Goal: Information Seeking & Learning: Learn about a topic

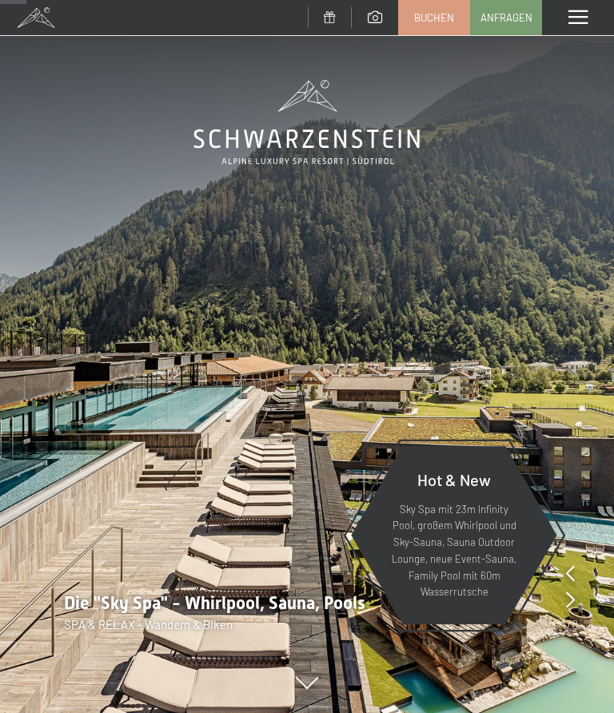
scroll to position [284, 0]
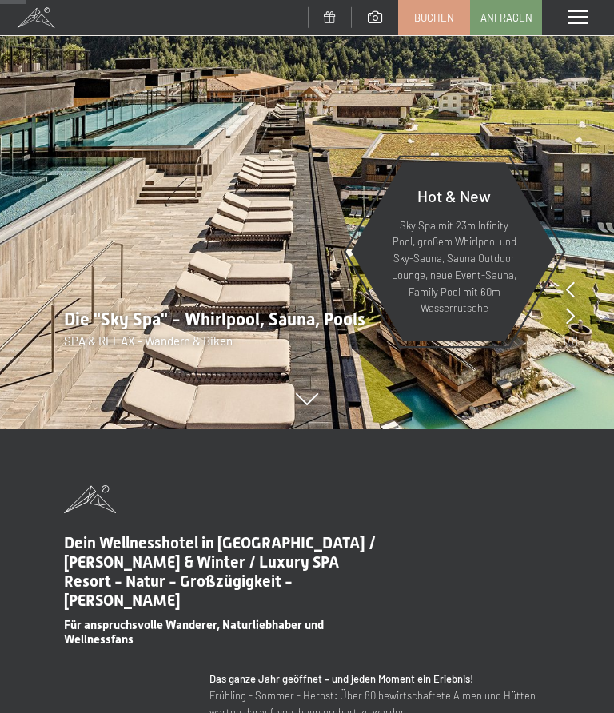
click at [571, 25] on span at bounding box center [578, 17] width 19 height 14
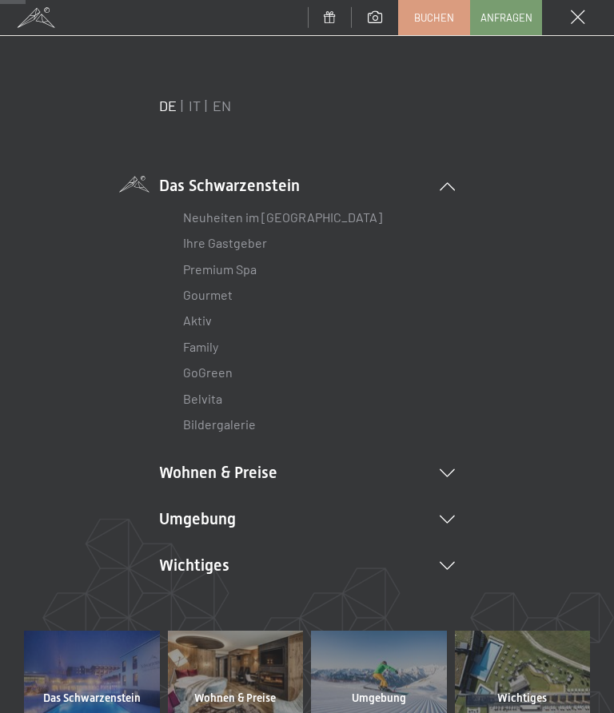
click at [451, 475] on li "Wohnen & Preise Inklusivleistungen [PERSON_NAME] & Preise Liste Angebote Liste …" at bounding box center [307, 472] width 296 height 22
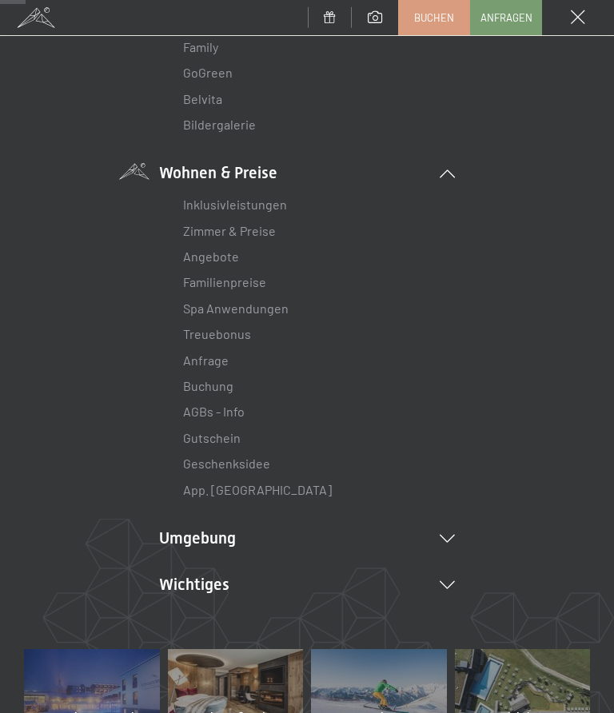
scroll to position [312, 0]
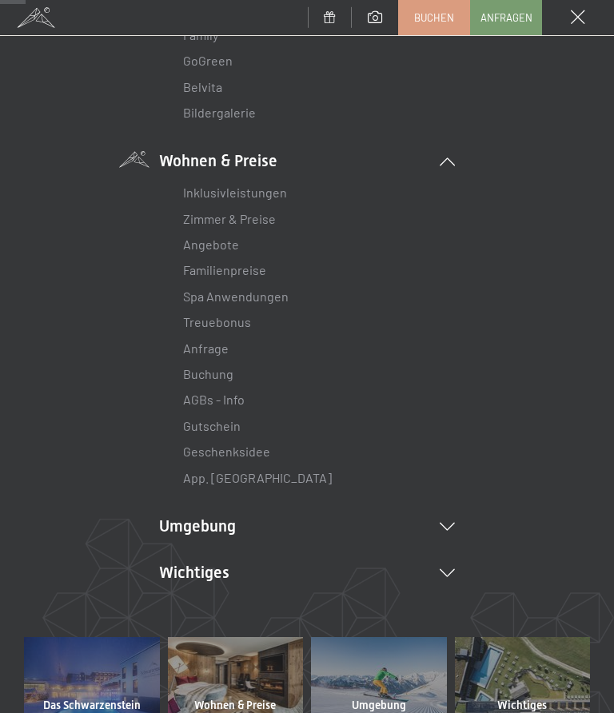
click at [226, 247] on link "Angebote" at bounding box center [211, 244] width 56 height 15
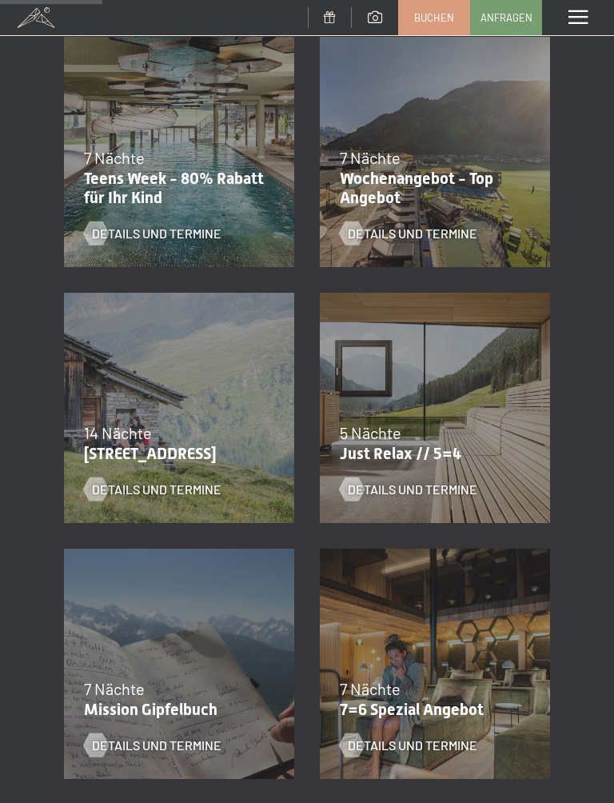
scroll to position [377, 0]
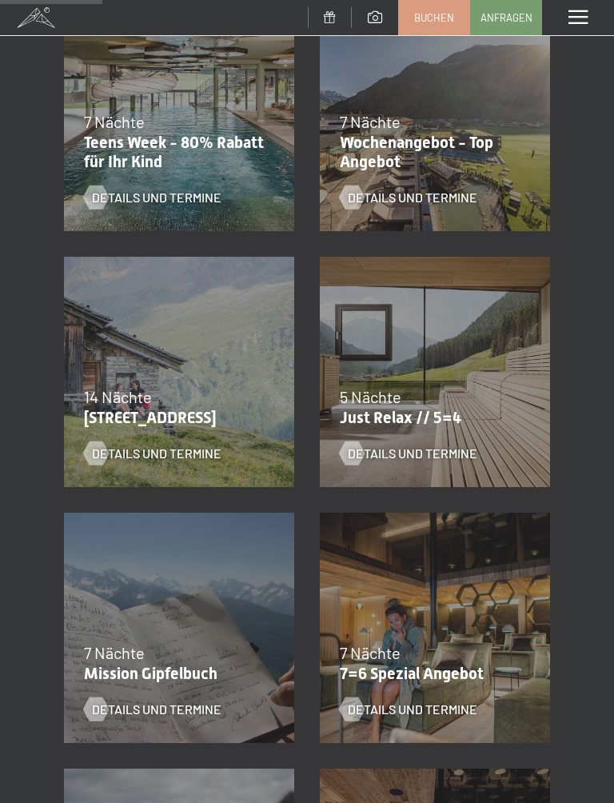
click at [423, 427] on div "Details und Termine" at bounding box center [425, 442] width 170 height 42
click at [446, 447] on span "Details und Termine" at bounding box center [413, 454] width 130 height 18
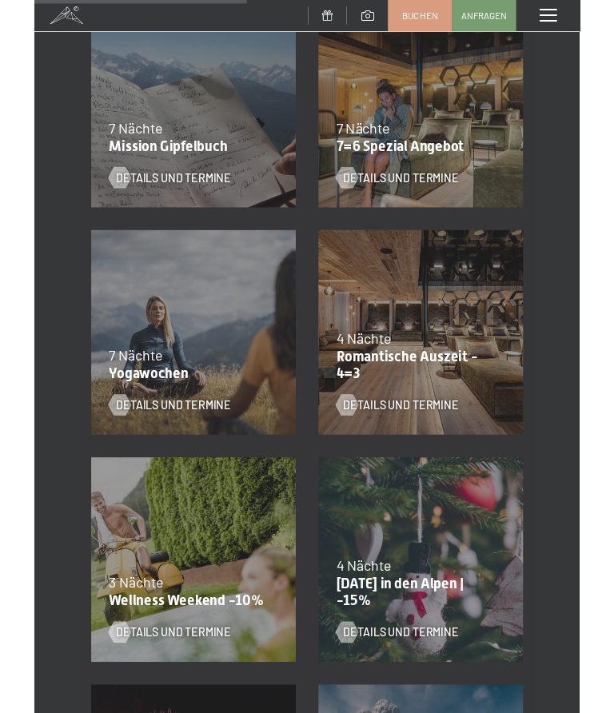
scroll to position [878, 0]
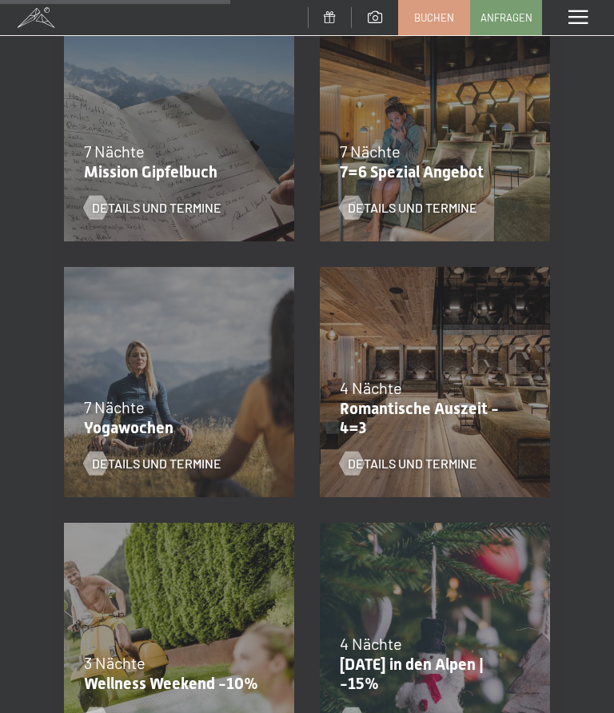
click at [433, 462] on span "Details und Termine" at bounding box center [413, 464] width 130 height 18
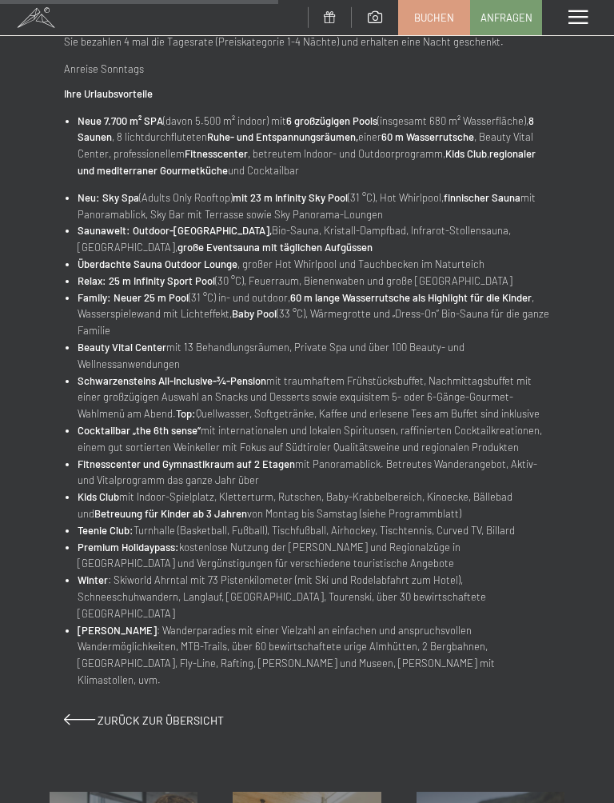
scroll to position [609, 0]
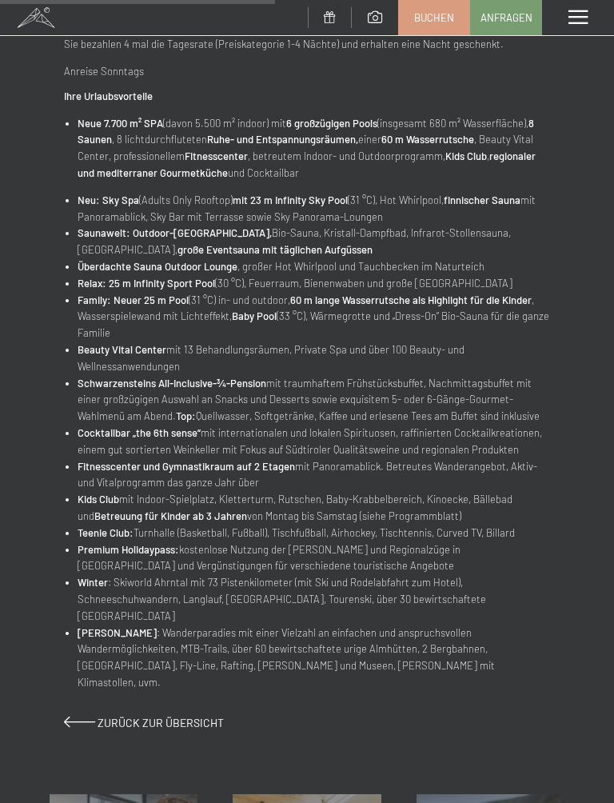
click at [270, 448] on span "Einwilligung Marketing*" at bounding box center [218, 447] width 132 height 16
click at [144, 448] on input "Einwilligung Marketing*" at bounding box center [136, 447] width 16 height 16
checkbox input "false"
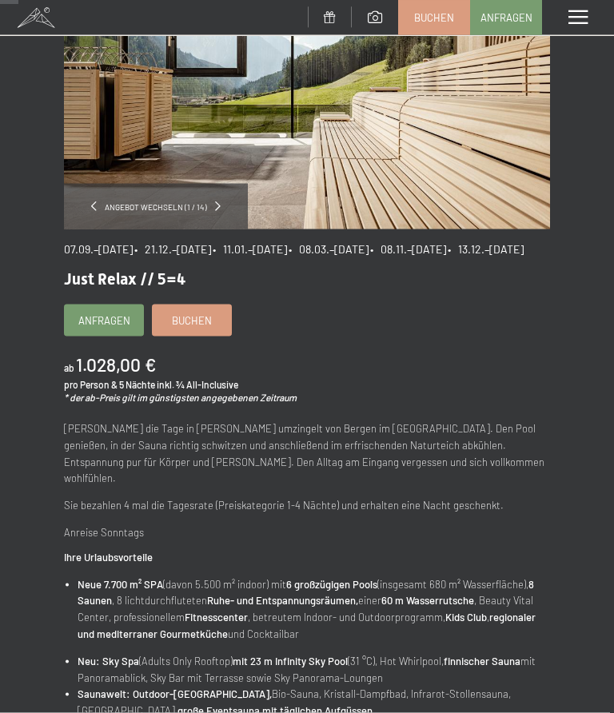
scroll to position [0, 0]
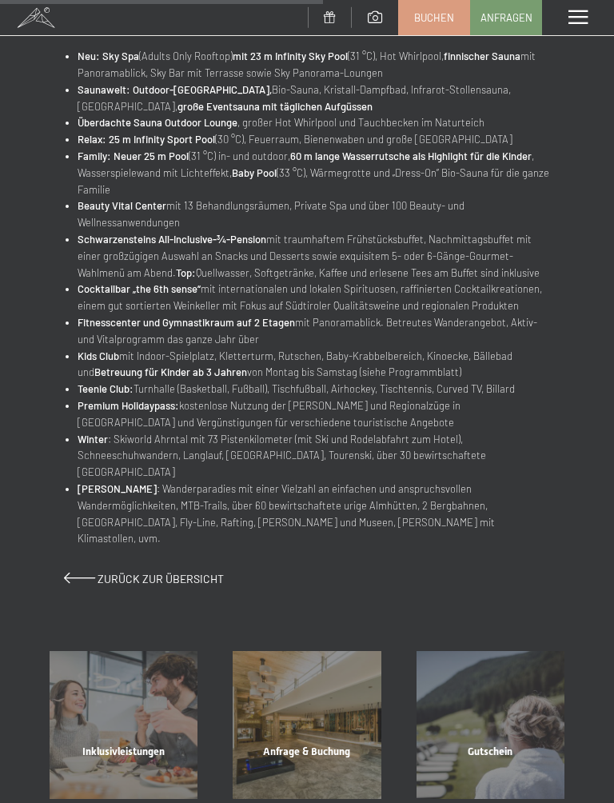
scroll to position [682, 0]
click at [186, 571] on span "Zurück zur Übersicht" at bounding box center [161, 578] width 126 height 14
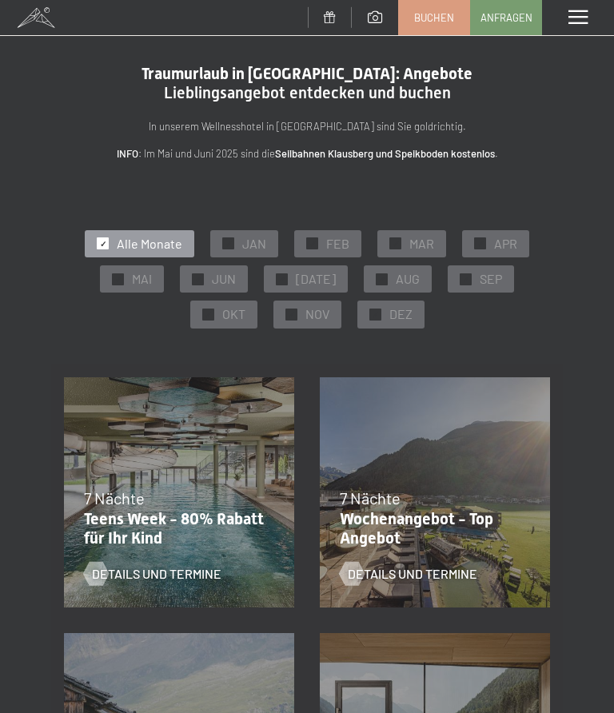
click at [577, 18] on span at bounding box center [578, 17] width 19 height 14
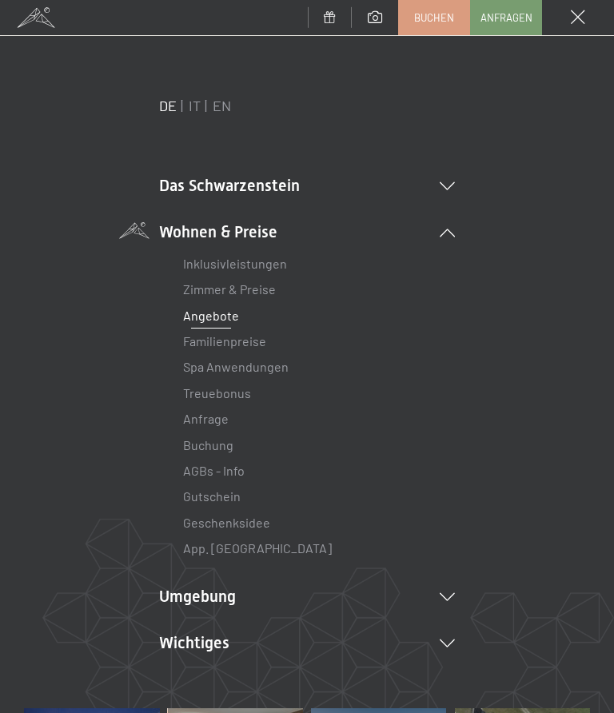
click at [453, 230] on icon at bounding box center [447, 233] width 15 height 8
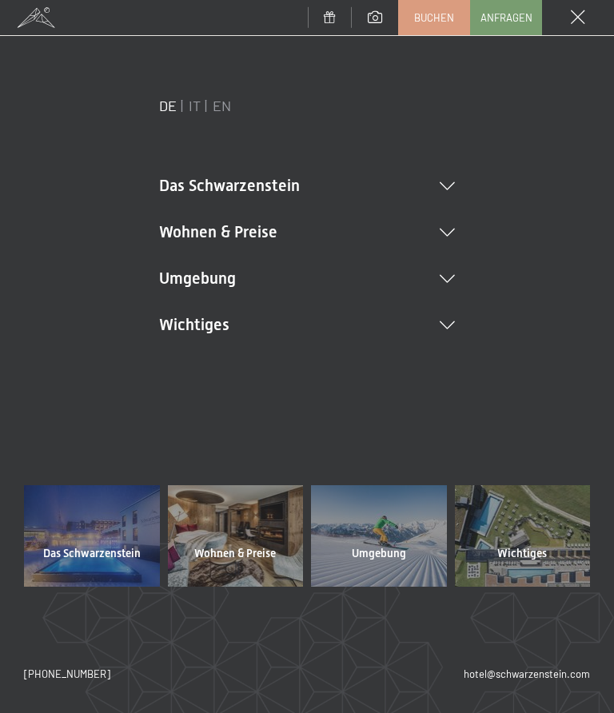
click at [454, 188] on icon at bounding box center [447, 186] width 15 height 8
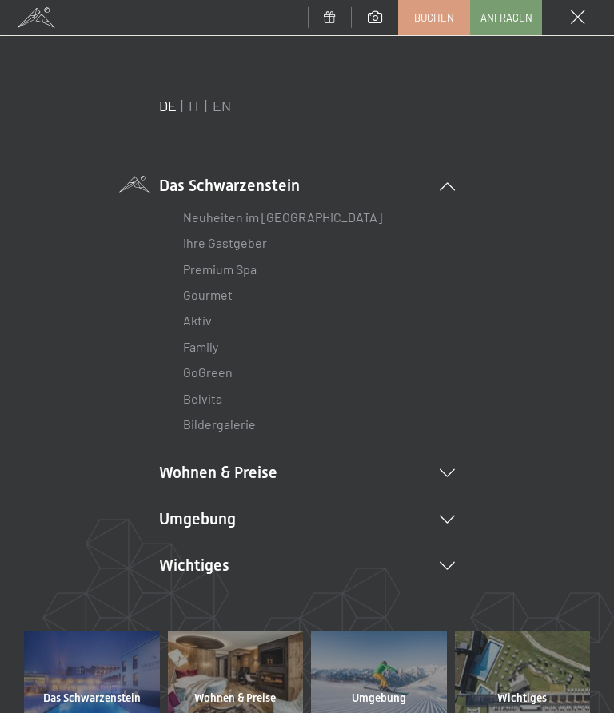
click at [326, 212] on link "Neuheiten im [GEOGRAPHIC_DATA]" at bounding box center [282, 217] width 199 height 15
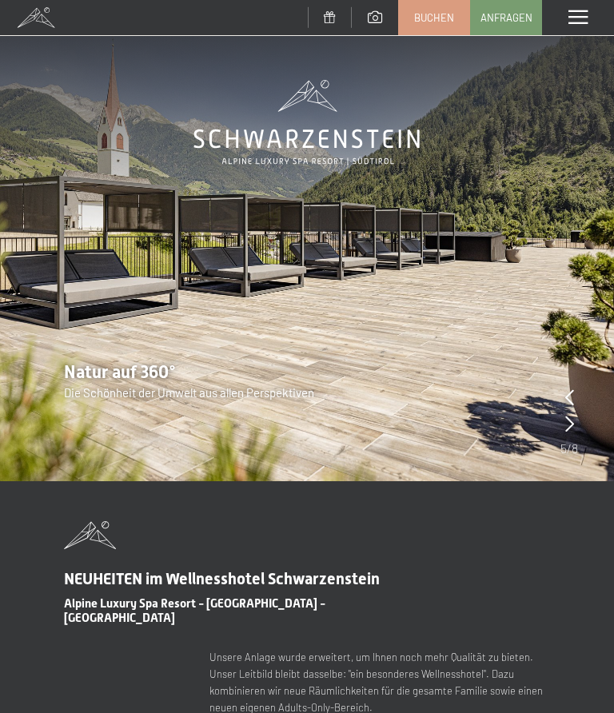
click at [588, 26] on div "Menü" at bounding box center [578, 17] width 72 height 35
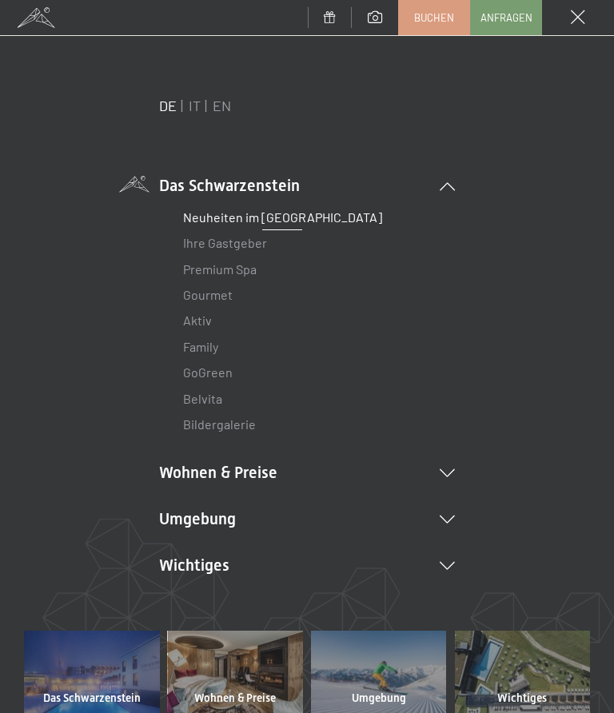
click at [235, 422] on link "Bildergalerie" at bounding box center [219, 424] width 73 height 15
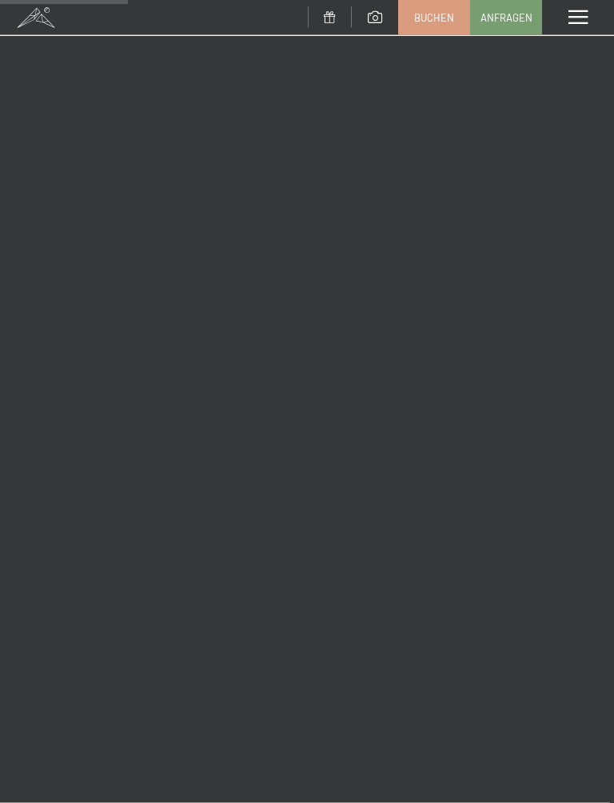
scroll to position [2481, 0]
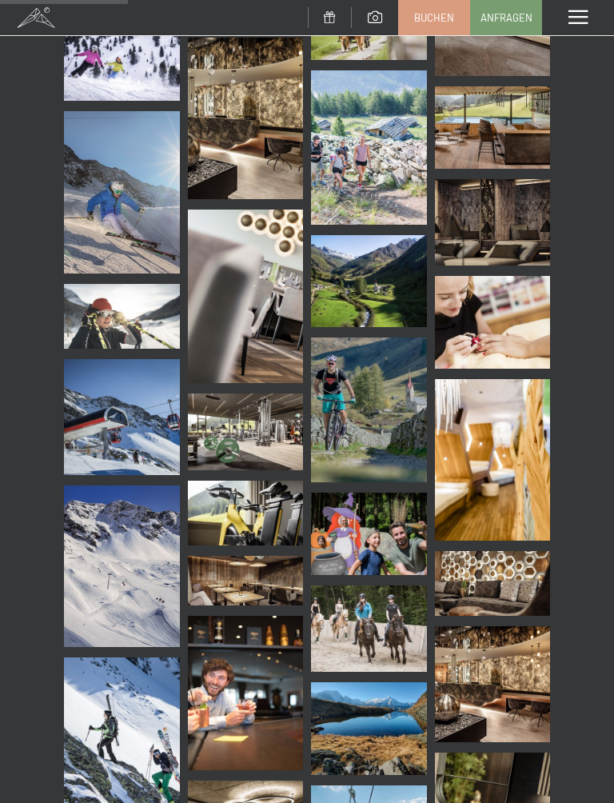
click at [260, 512] on img at bounding box center [246, 513] width 116 height 65
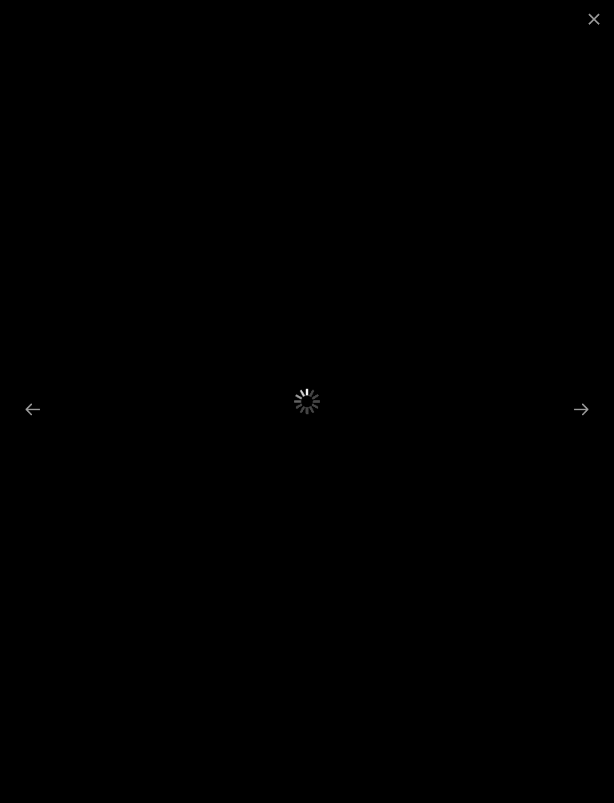
click at [581, 414] on button "Next slide" at bounding box center [582, 408] width 34 height 31
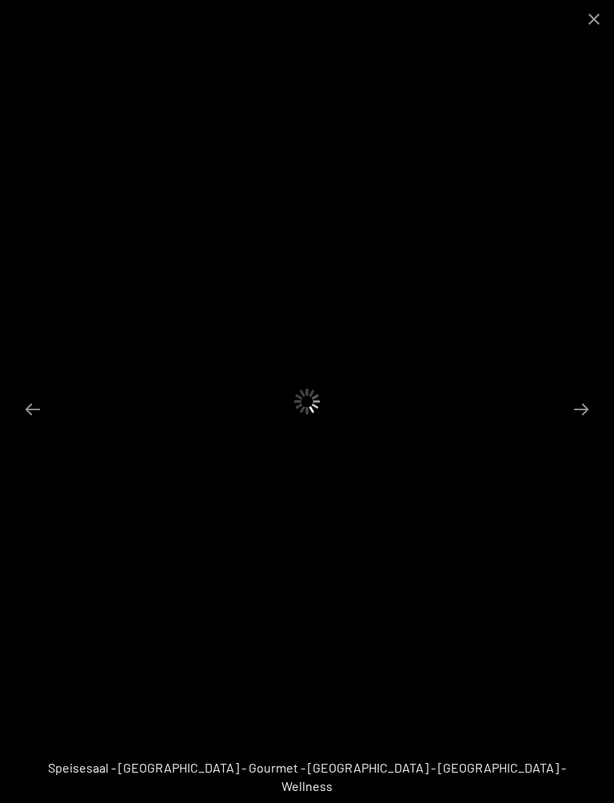
click at [605, 23] on button "Close gallery" at bounding box center [594, 19] width 40 height 38
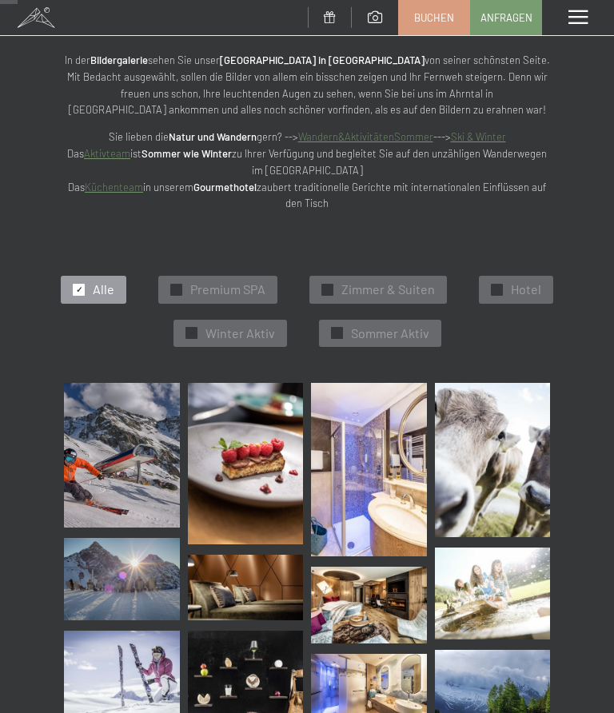
scroll to position [0, 0]
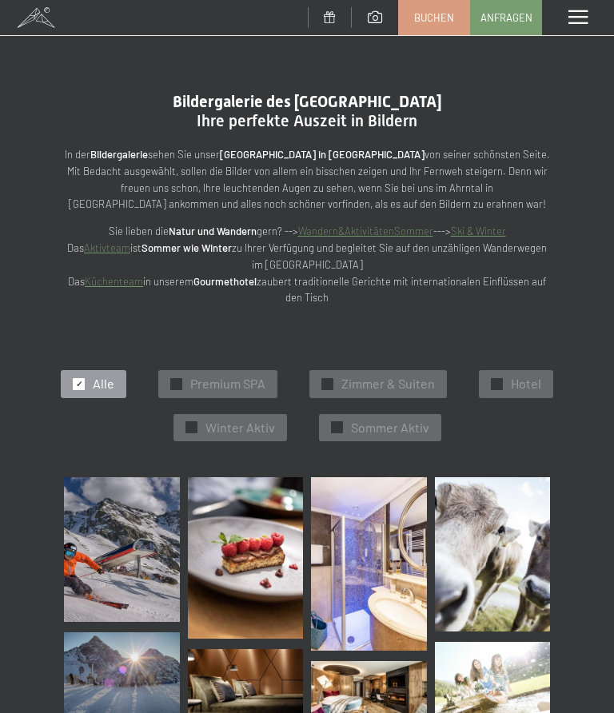
click at [257, 429] on span "Winter Aktiv" at bounding box center [241, 428] width 70 height 18
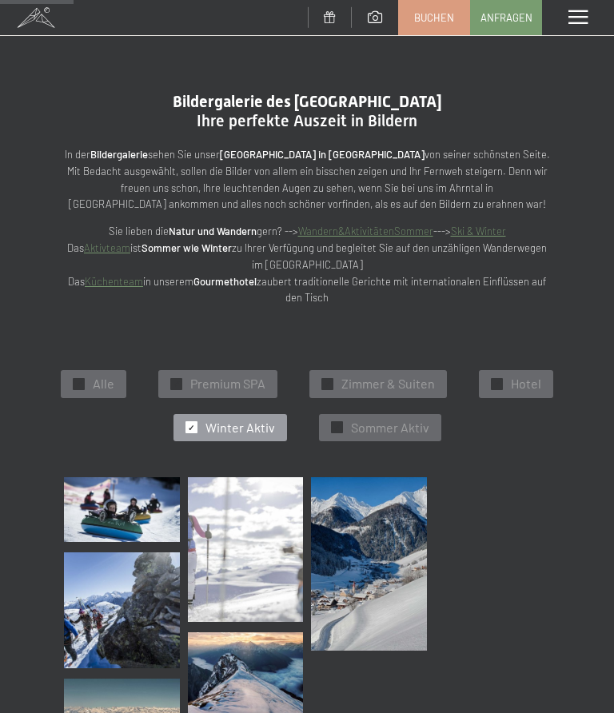
scroll to position [233, 0]
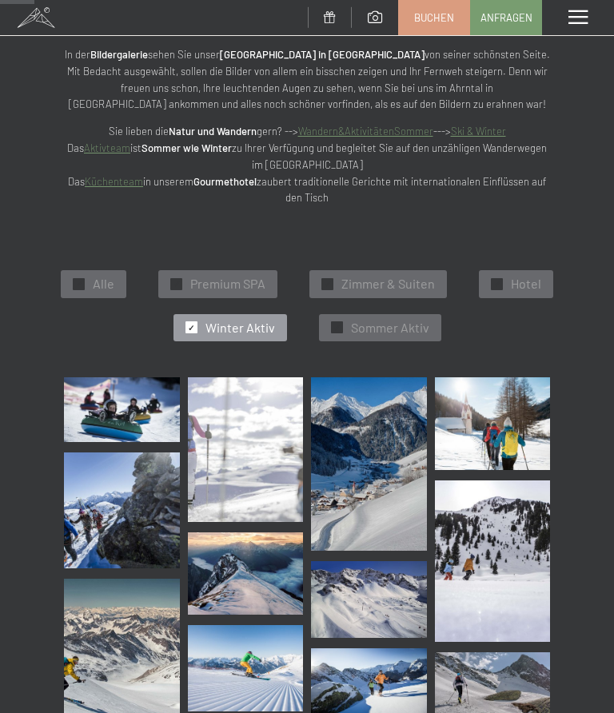
click at [245, 276] on span "Premium SPA" at bounding box center [227, 284] width 75 height 18
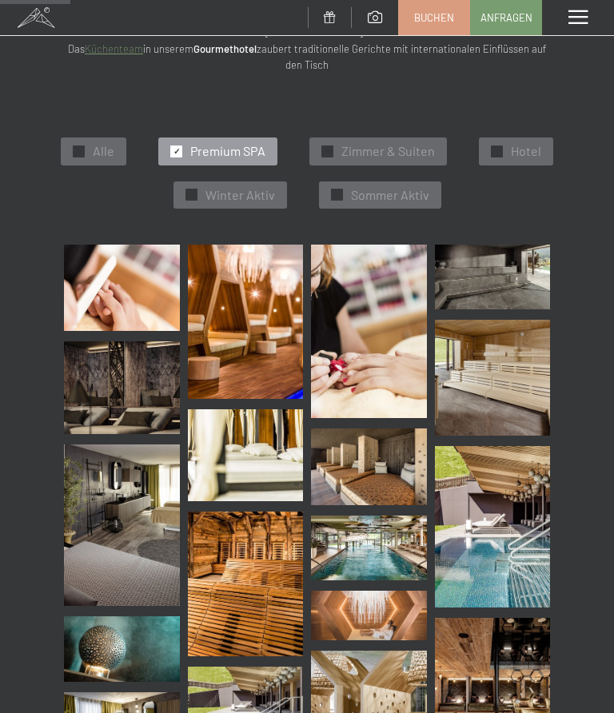
click at [96, 281] on img at bounding box center [122, 288] width 116 height 86
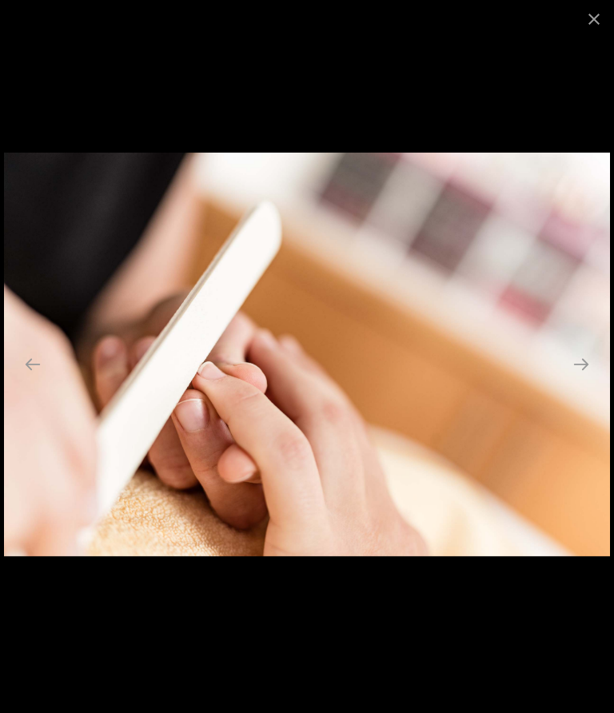
click at [585, 361] on button "Next slide" at bounding box center [582, 364] width 34 height 31
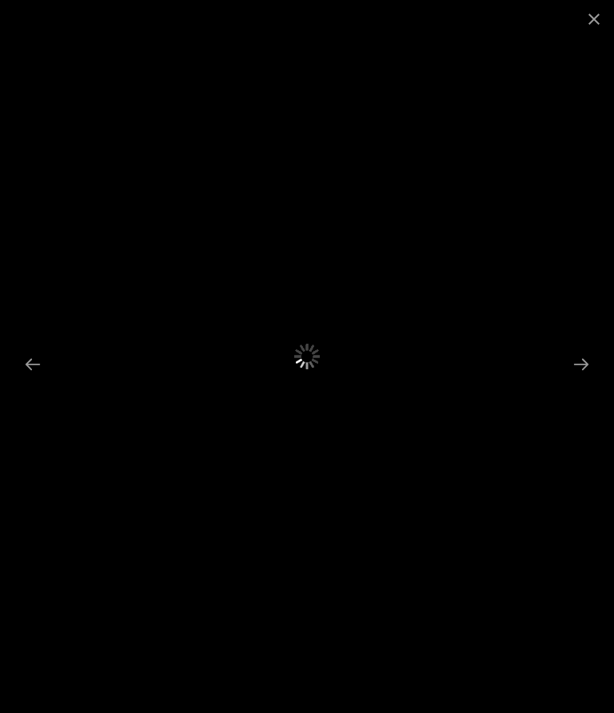
click at [591, 361] on button "Next slide" at bounding box center [582, 364] width 34 height 31
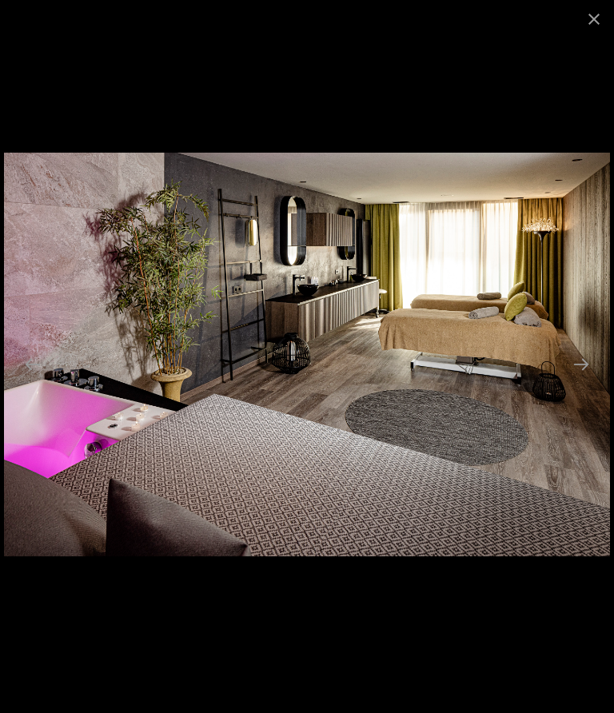
click at [589, 367] on button "Next slide" at bounding box center [582, 364] width 34 height 31
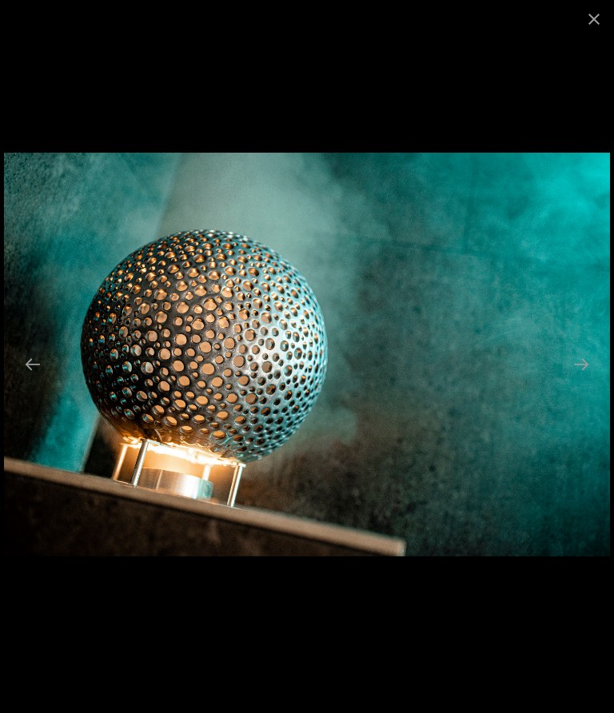
click at [597, 349] on button "Next slide" at bounding box center [582, 364] width 34 height 31
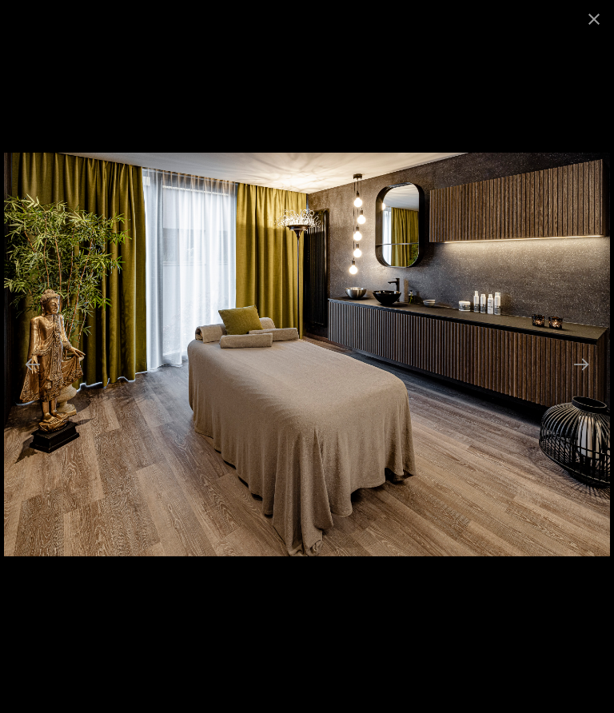
click at [589, 361] on button "Next slide" at bounding box center [582, 364] width 34 height 31
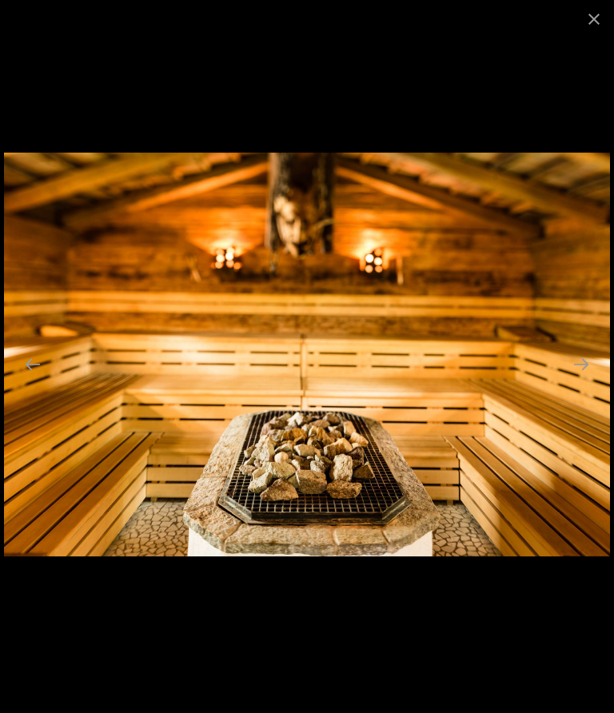
click at [583, 374] on button "Next slide" at bounding box center [582, 364] width 34 height 31
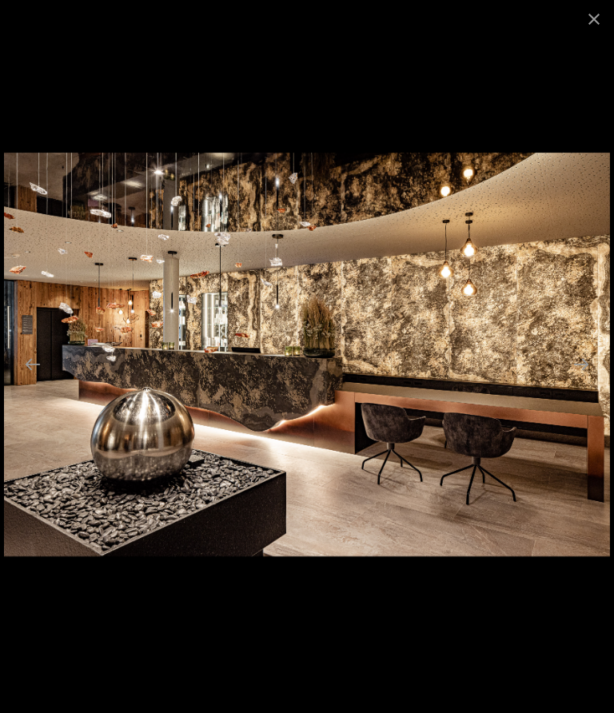
click at [589, 366] on button "Next slide" at bounding box center [582, 364] width 34 height 31
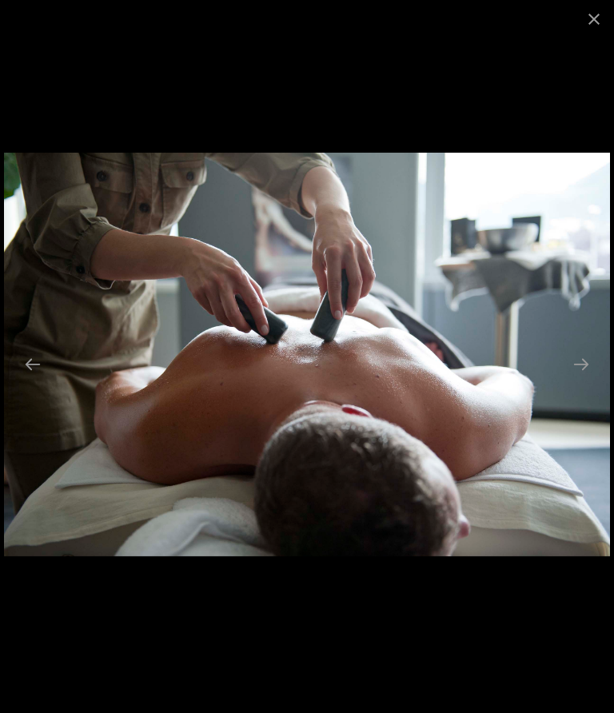
click at [586, 362] on button "Next slide" at bounding box center [582, 364] width 34 height 31
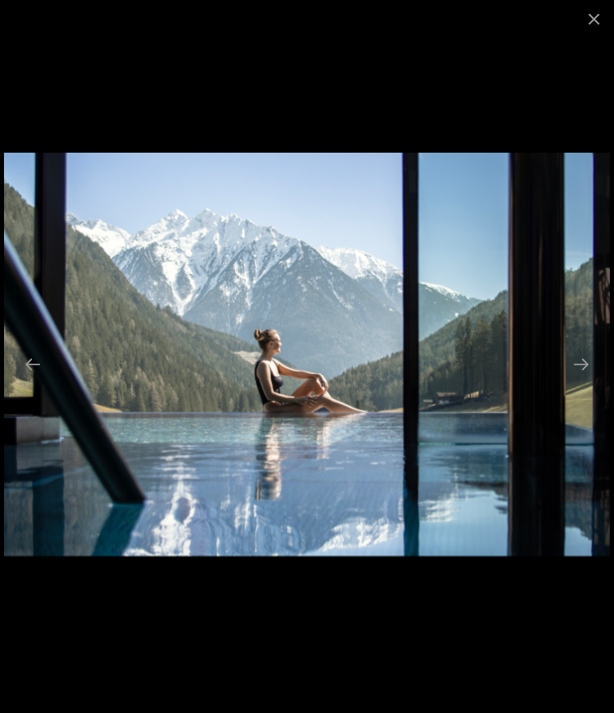
click at [588, 365] on button "Next slide" at bounding box center [582, 364] width 34 height 31
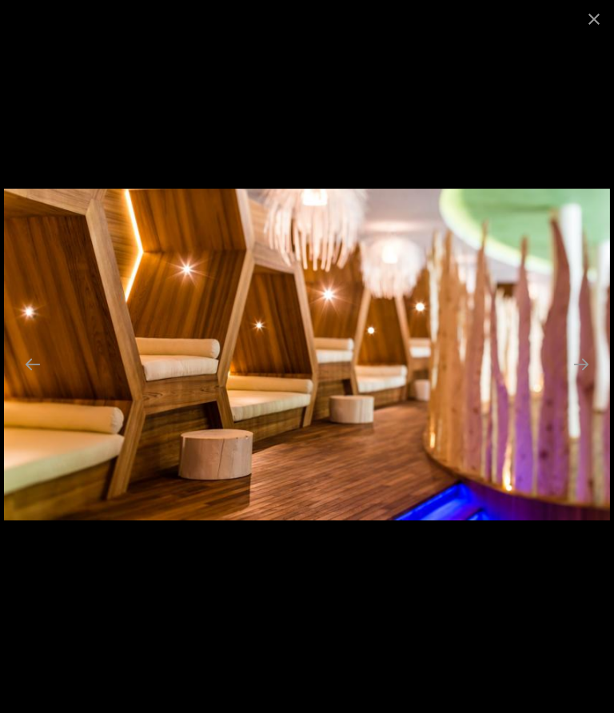
click at [589, 365] on button "Next slide" at bounding box center [582, 364] width 34 height 31
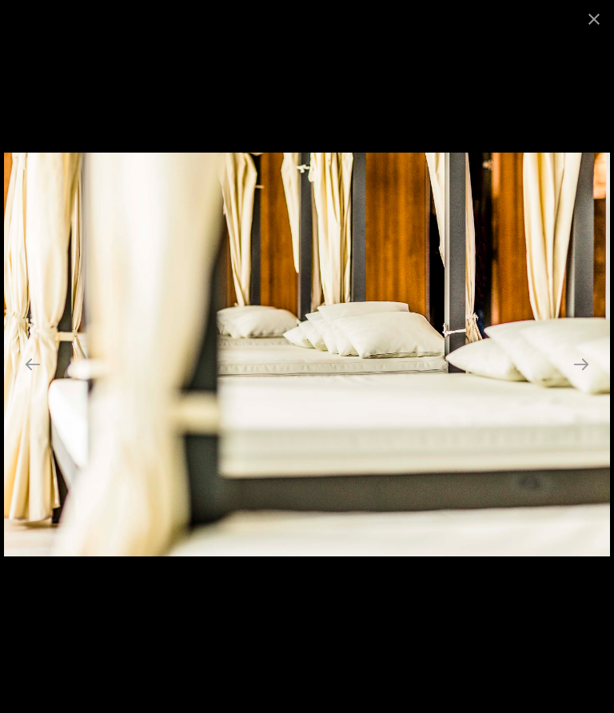
click at [588, 365] on button "Next slide" at bounding box center [582, 364] width 34 height 31
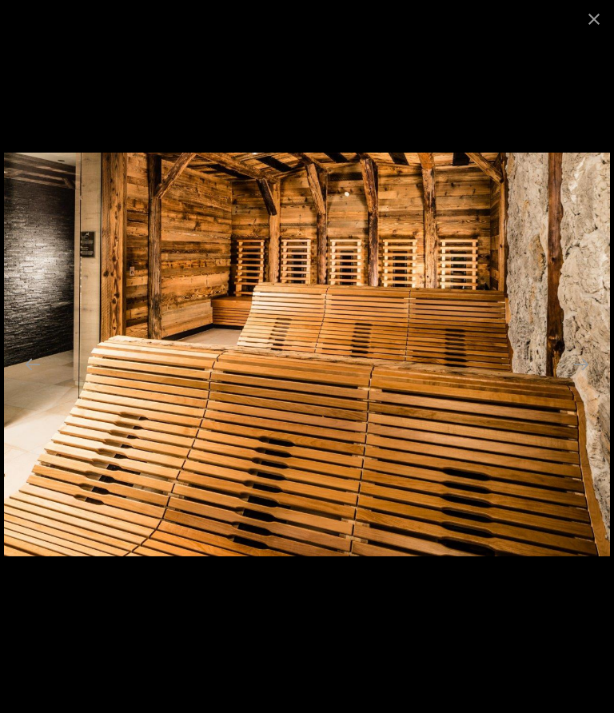
click at [593, 365] on button "Next slide" at bounding box center [582, 364] width 34 height 31
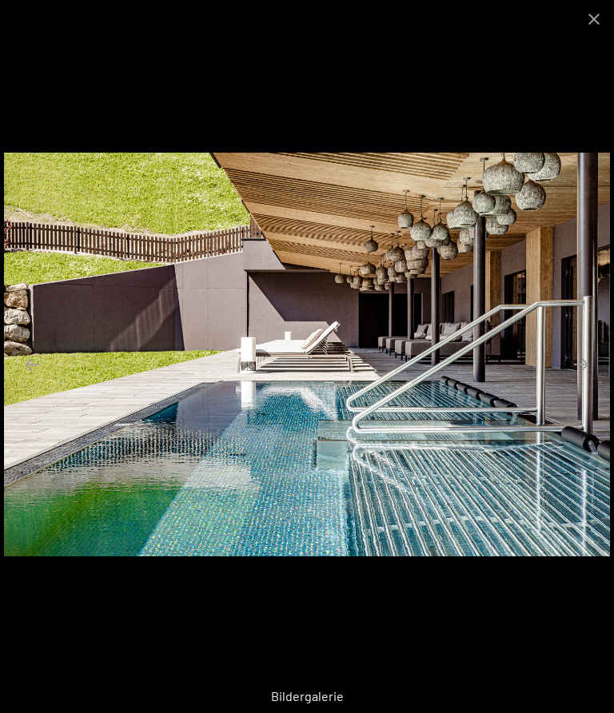
click at [593, 360] on button "Next slide" at bounding box center [582, 364] width 34 height 31
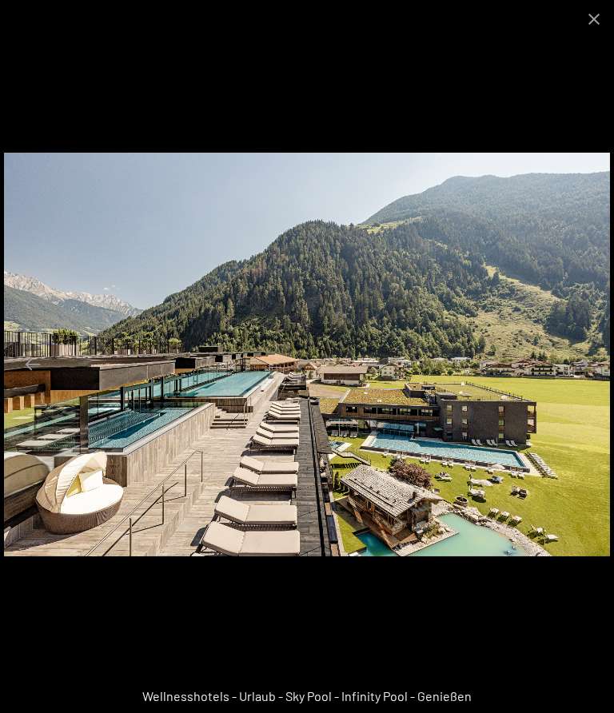
click at [592, 373] on button "Next slide" at bounding box center [582, 364] width 34 height 31
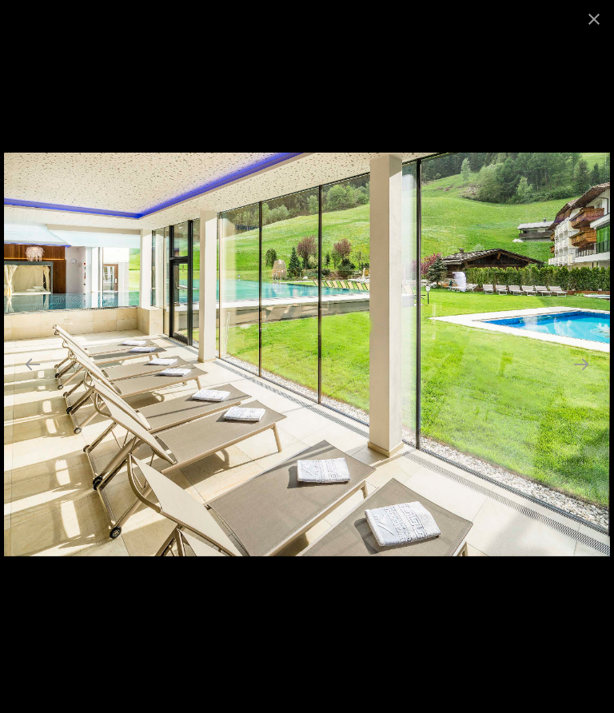
click at [589, 370] on button "Next slide" at bounding box center [582, 364] width 34 height 31
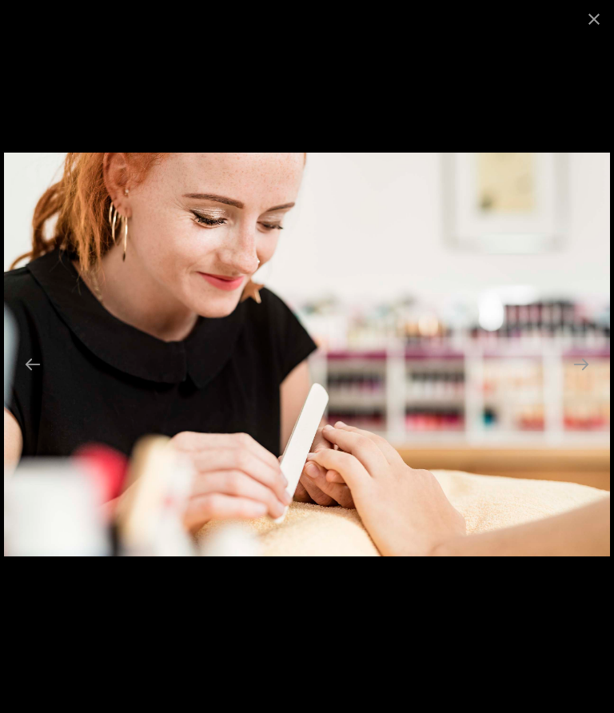
click at [585, 362] on button "Next slide" at bounding box center [582, 364] width 34 height 31
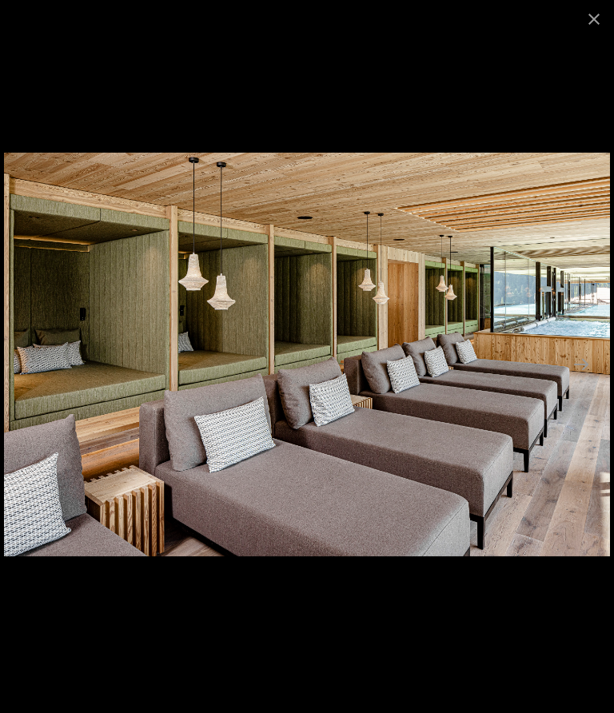
click at [585, 361] on button "Next slide" at bounding box center [582, 364] width 34 height 31
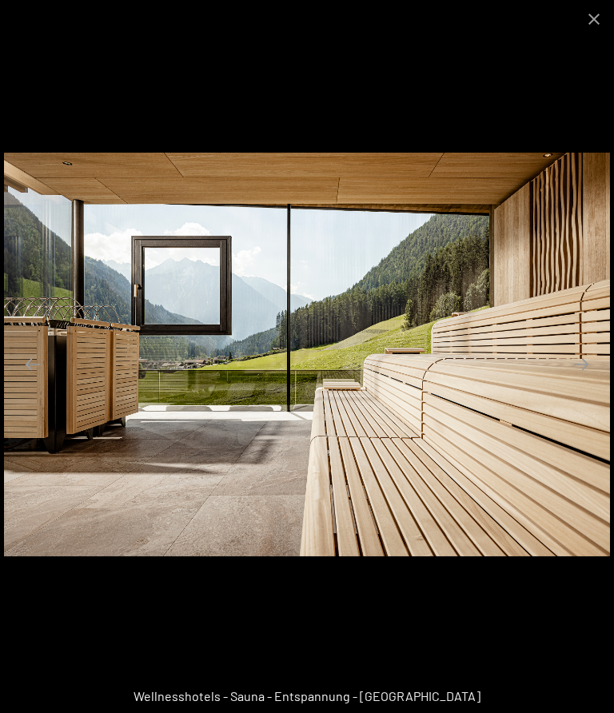
click at [589, 356] on button "Next slide" at bounding box center [582, 364] width 34 height 31
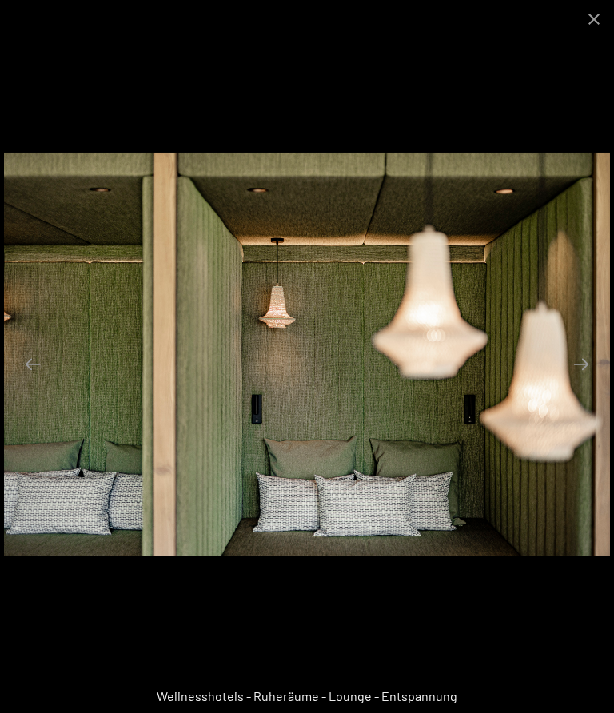
click at [581, 361] on button "Next slide" at bounding box center [582, 364] width 34 height 31
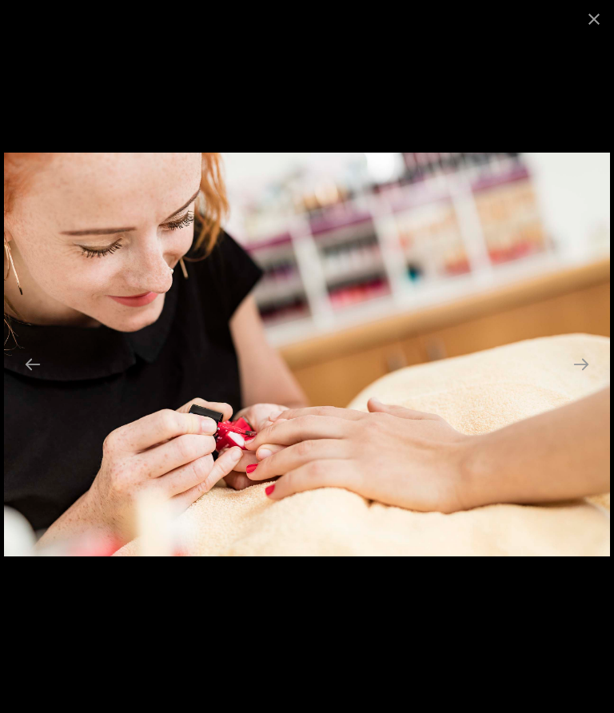
click at [592, 353] on button "Next slide" at bounding box center [582, 364] width 34 height 31
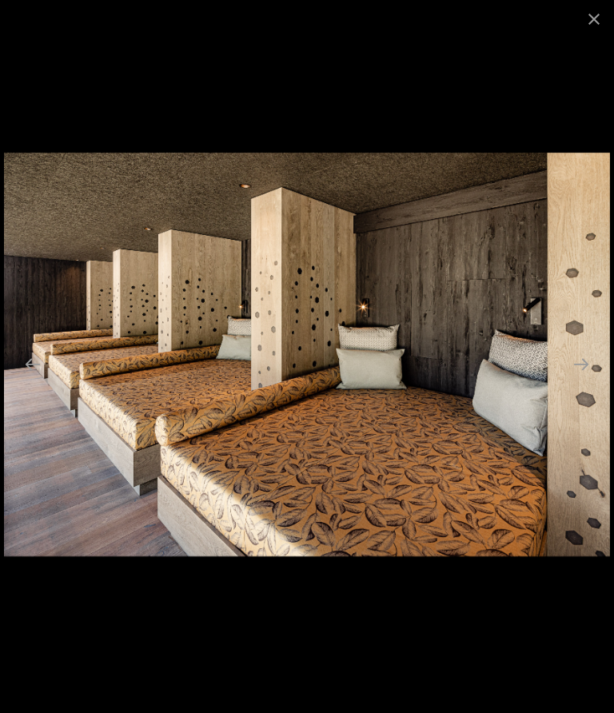
click at [594, 352] on button "Next slide" at bounding box center [582, 364] width 34 height 31
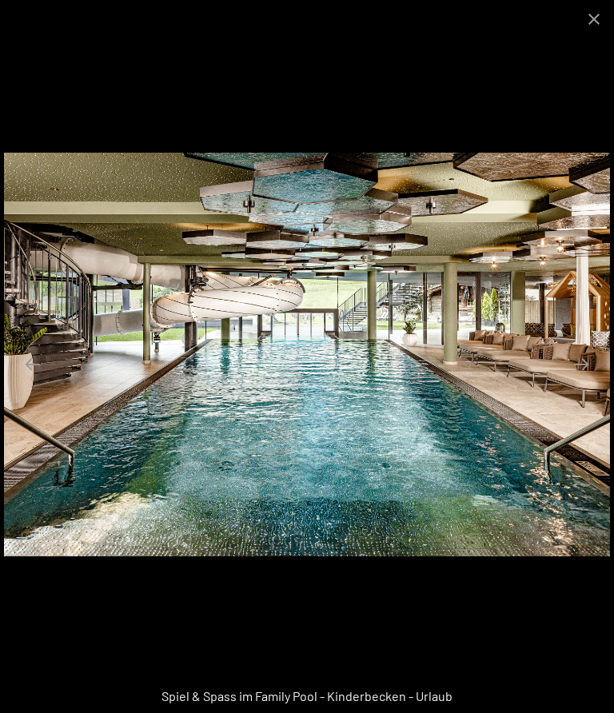
click at [586, 361] on button "Next slide" at bounding box center [582, 364] width 34 height 31
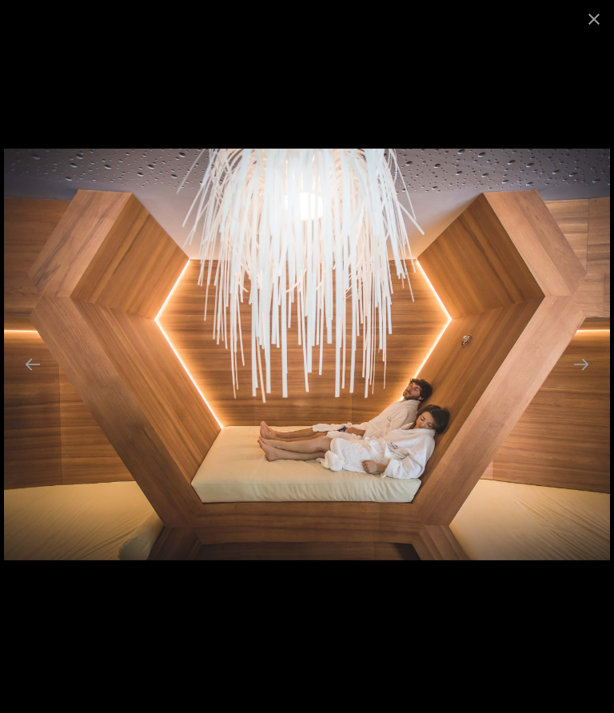
click at [587, 359] on button "Next slide" at bounding box center [582, 364] width 34 height 31
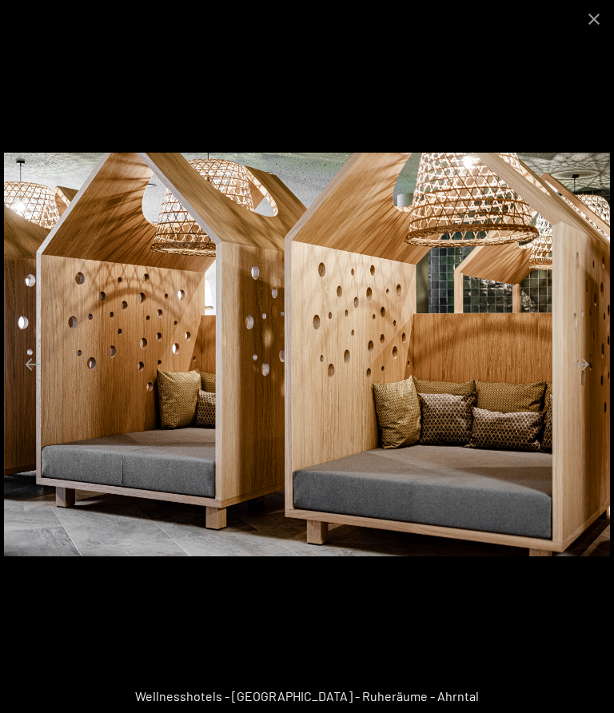
click at [588, 361] on button "Next slide" at bounding box center [582, 364] width 34 height 31
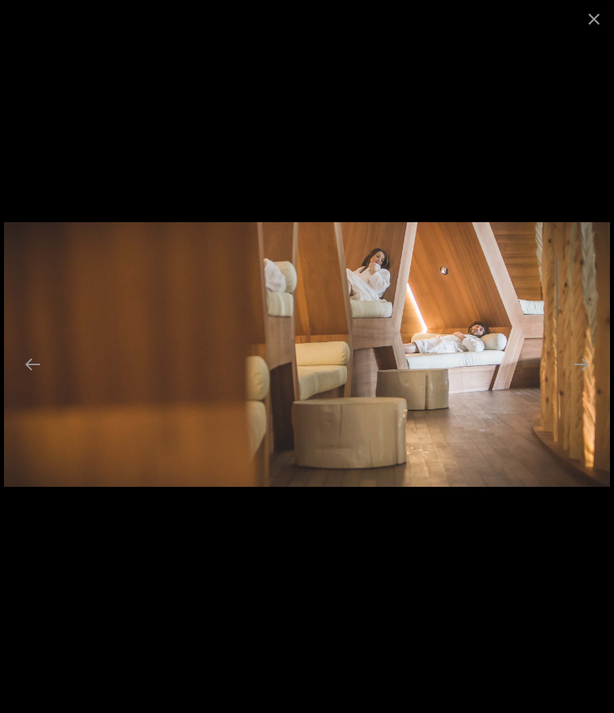
click at [589, 361] on button "Next slide" at bounding box center [582, 364] width 34 height 31
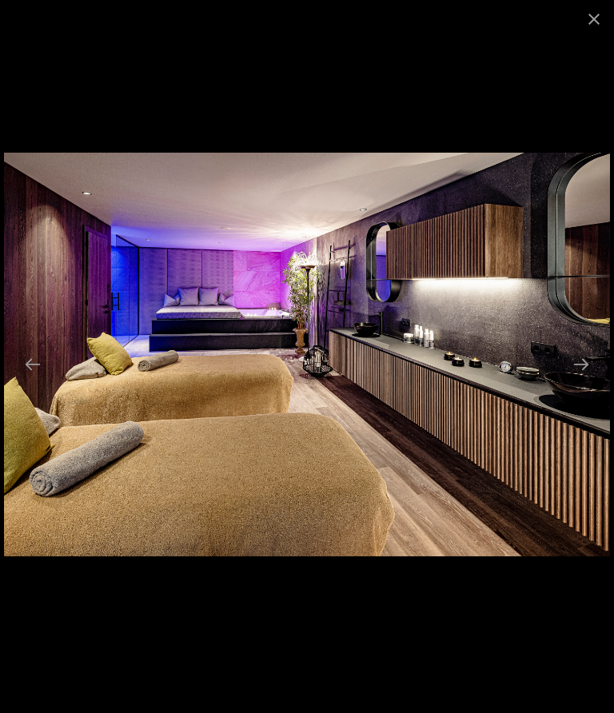
click at [586, 363] on button "Next slide" at bounding box center [582, 364] width 34 height 31
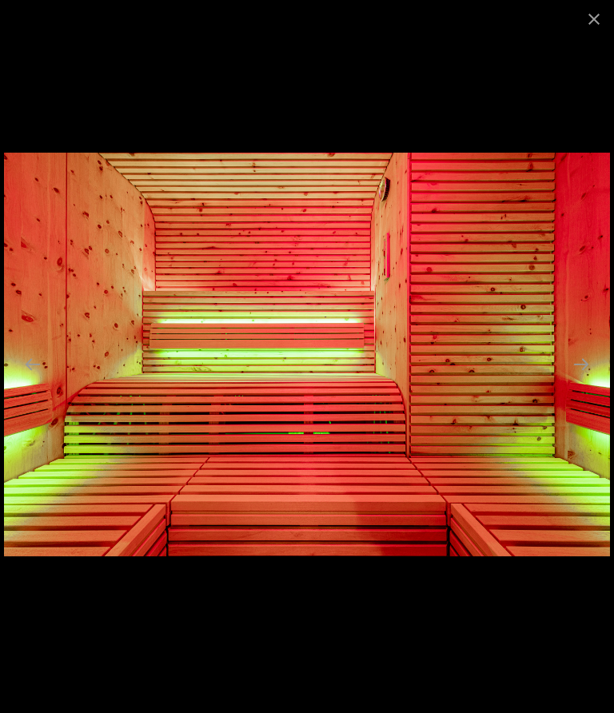
click at [581, 365] on button "Next slide" at bounding box center [582, 364] width 34 height 31
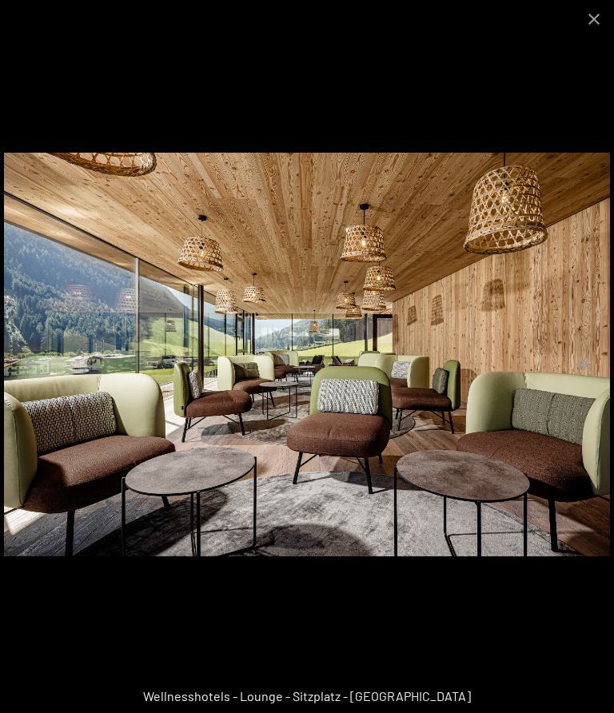
click at [582, 362] on button "Next slide" at bounding box center [582, 364] width 34 height 31
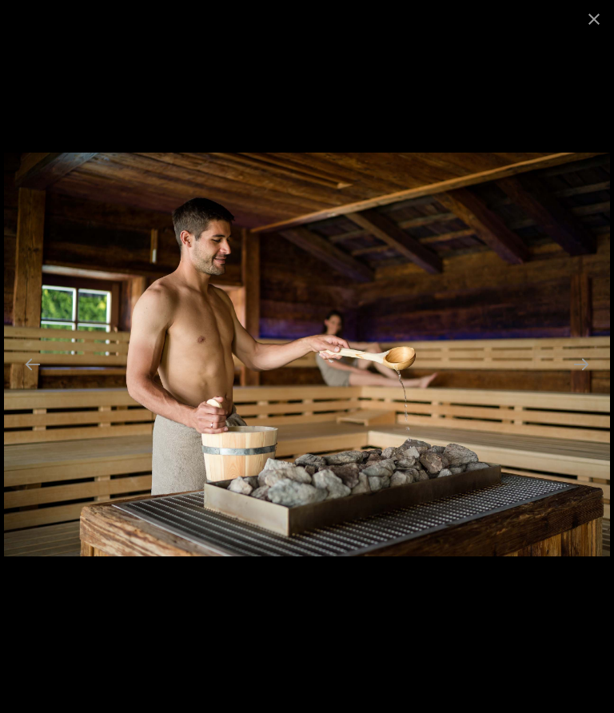
click at [585, 362] on button "Next slide" at bounding box center [582, 364] width 34 height 31
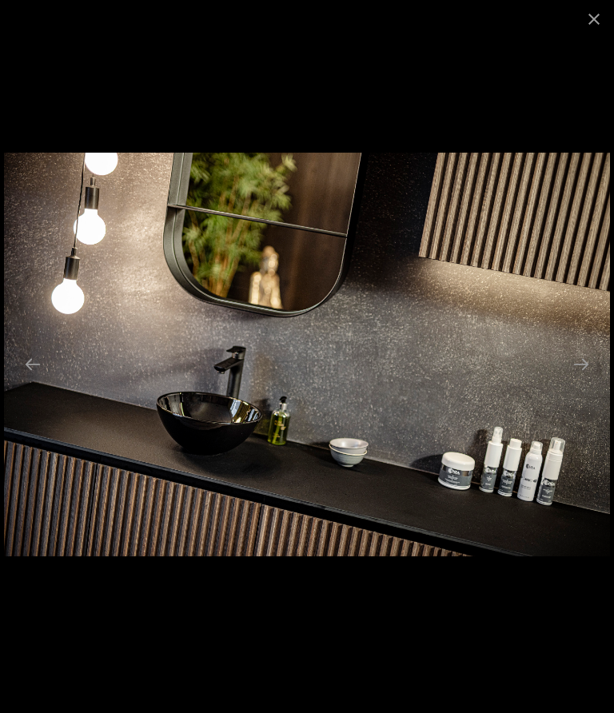
click at [591, 357] on button "Next slide" at bounding box center [582, 364] width 34 height 31
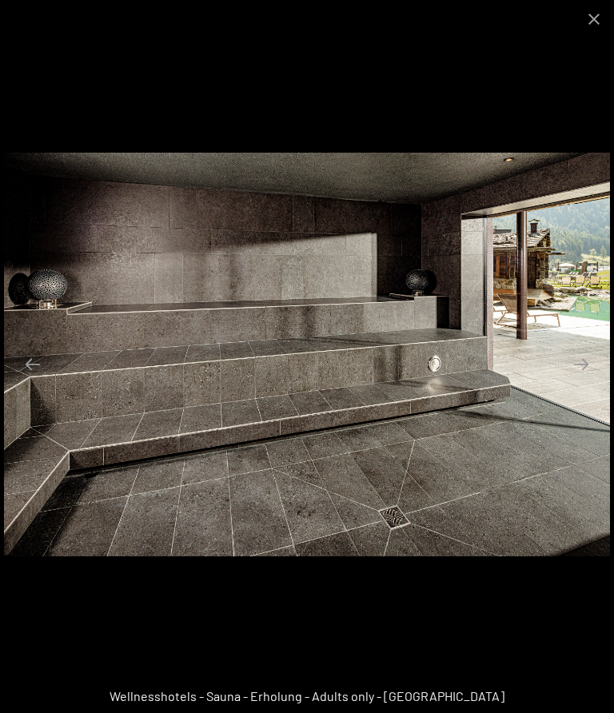
click at [592, 356] on button "Next slide" at bounding box center [582, 364] width 34 height 31
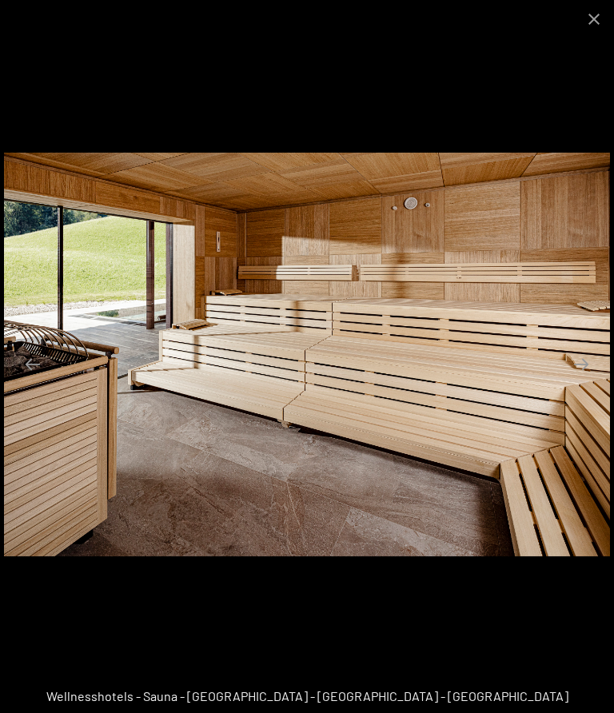
click at [595, 354] on button "Next slide" at bounding box center [582, 364] width 34 height 31
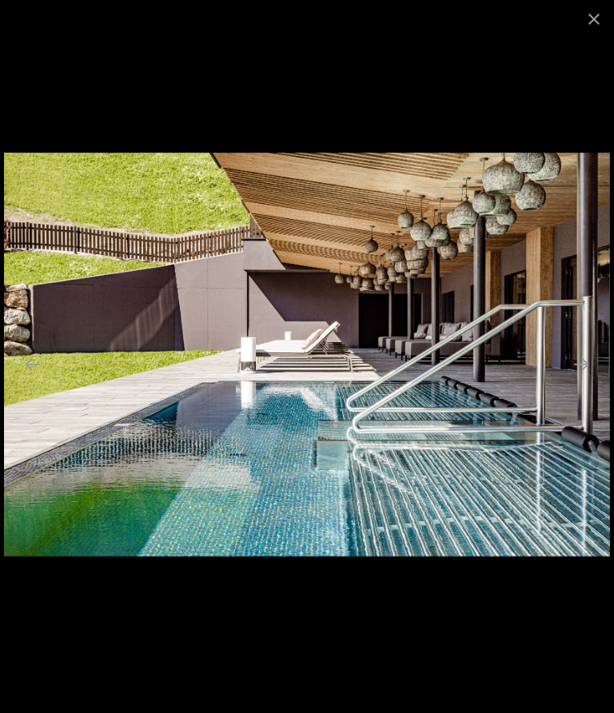
click at [593, 356] on button "Next slide" at bounding box center [582, 364] width 34 height 31
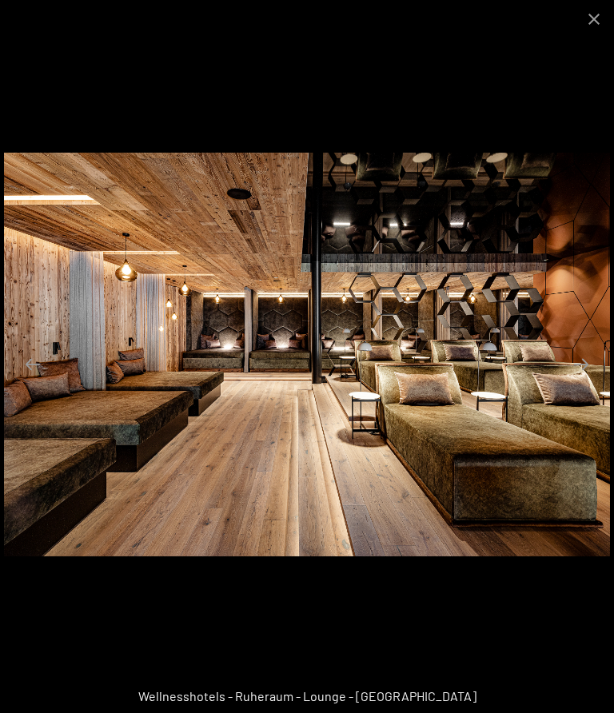
click at [586, 361] on button "Next slide" at bounding box center [582, 364] width 34 height 31
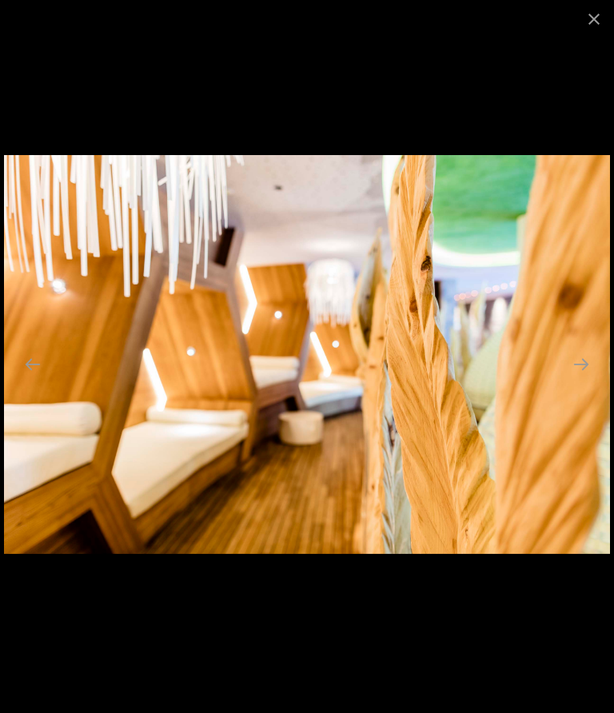
click at [586, 363] on button "Next slide" at bounding box center [582, 364] width 34 height 31
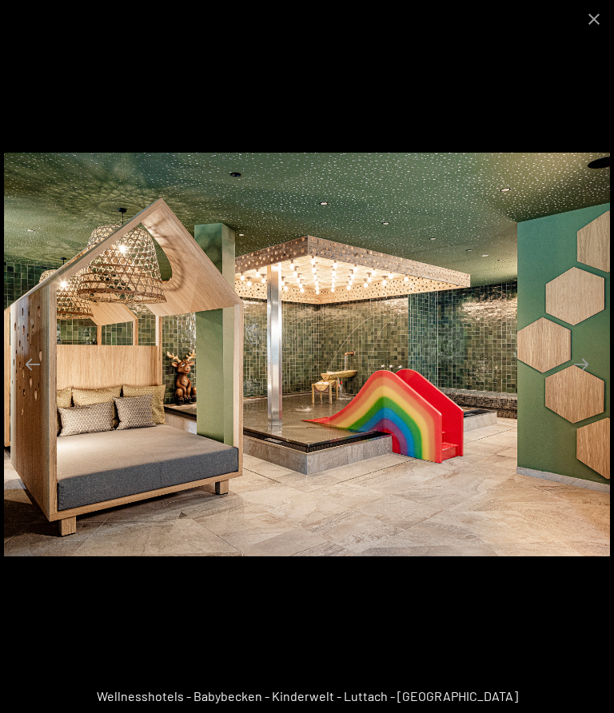
click at [589, 361] on button "Next slide" at bounding box center [582, 364] width 34 height 31
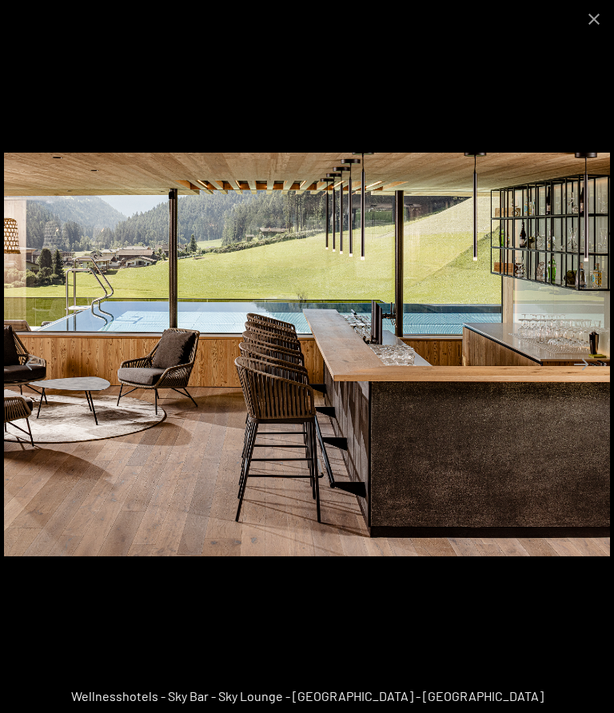
click at [596, 360] on button "Next slide" at bounding box center [582, 364] width 34 height 31
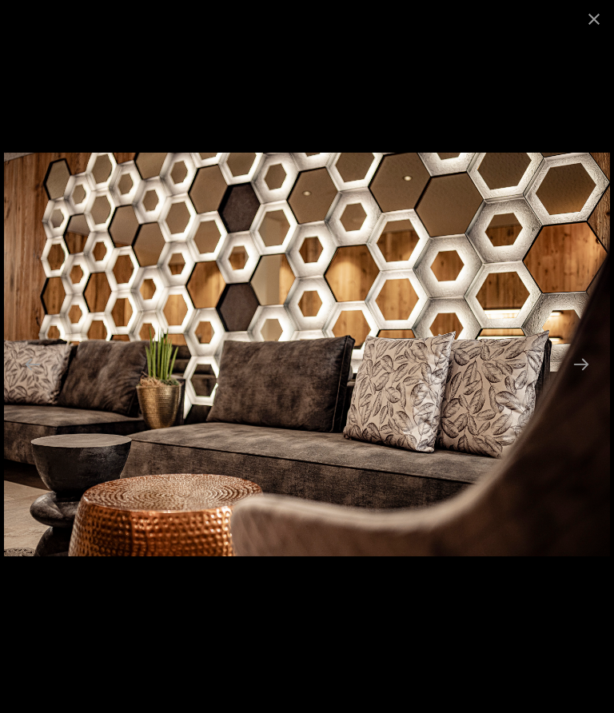
click at [591, 361] on button "Next slide" at bounding box center [582, 364] width 34 height 31
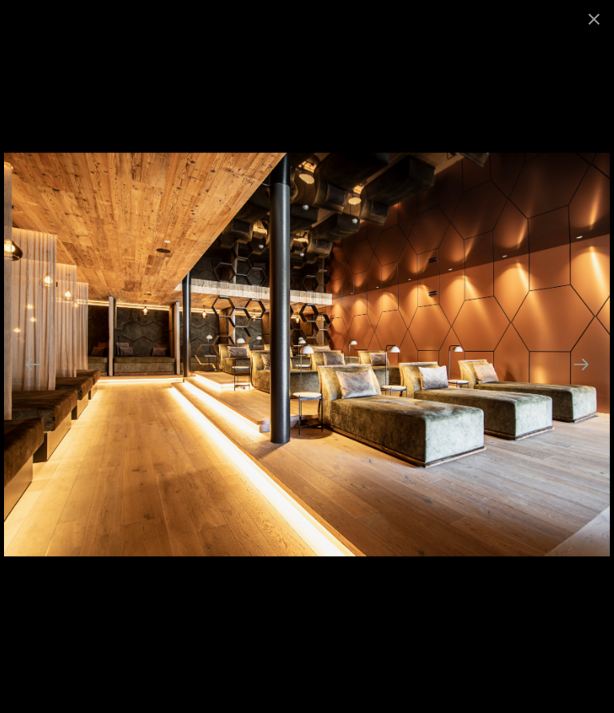
click at [589, 361] on button "Next slide" at bounding box center [582, 364] width 34 height 31
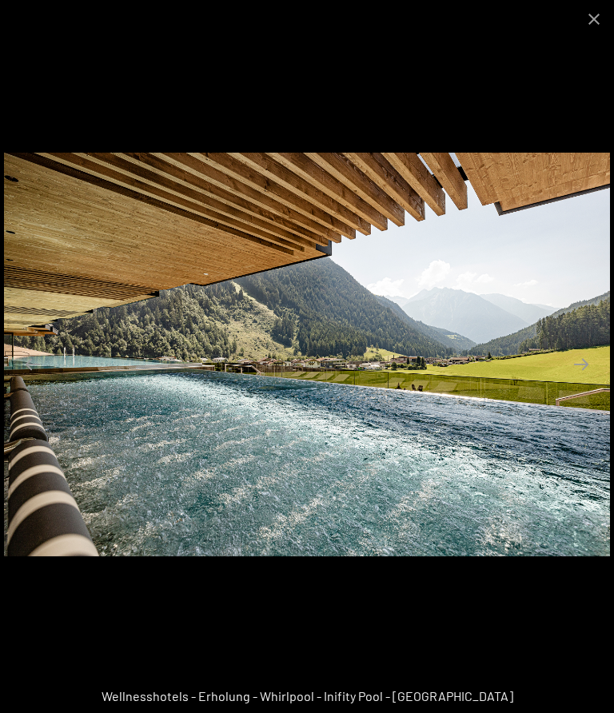
click at [591, 357] on button "Next slide" at bounding box center [582, 364] width 34 height 31
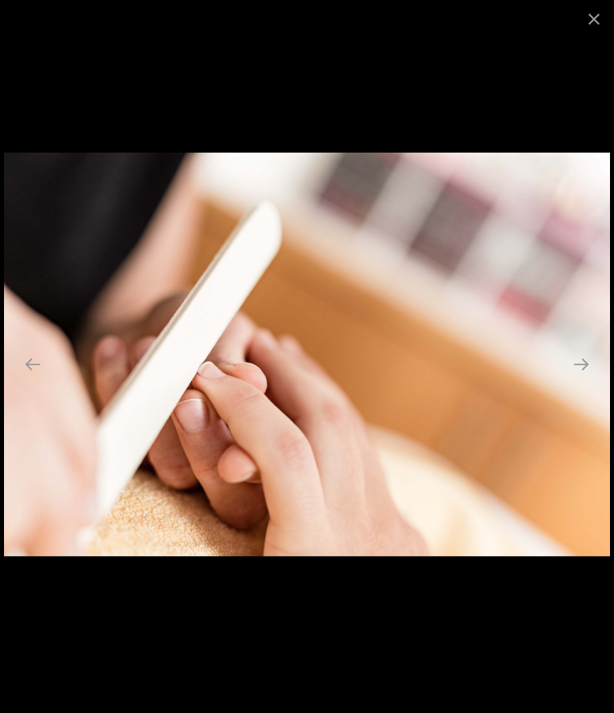
click at [596, 356] on button "Next slide" at bounding box center [582, 364] width 34 height 31
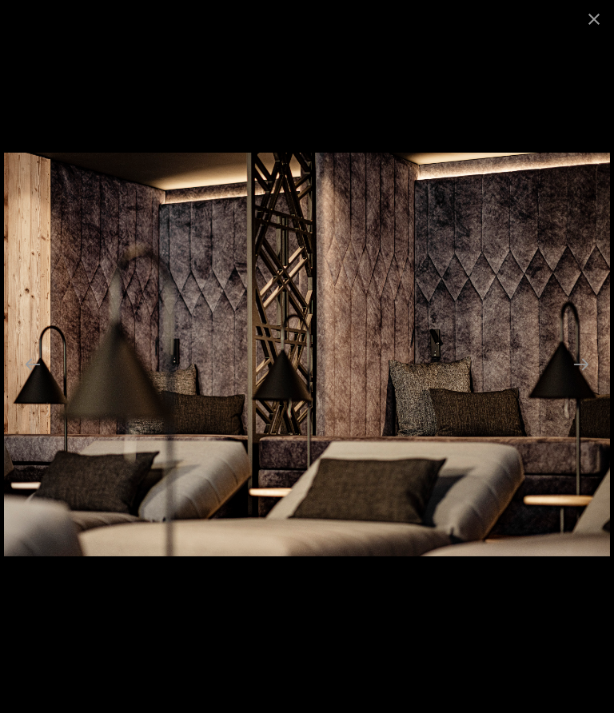
click at [592, 359] on button "Next slide" at bounding box center [582, 364] width 34 height 31
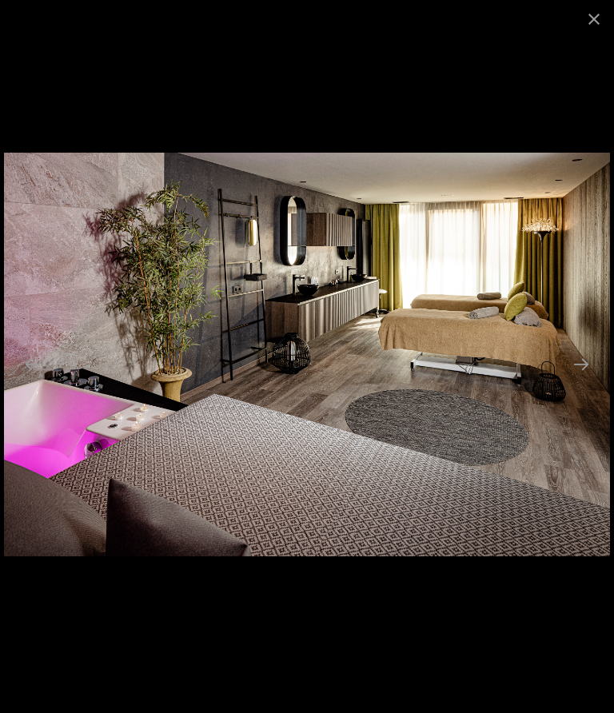
click at [590, 361] on button "Next slide" at bounding box center [582, 364] width 34 height 31
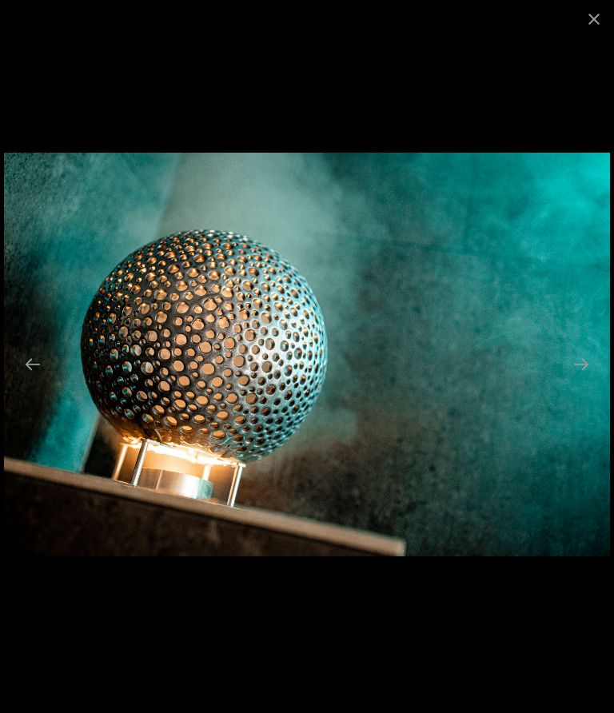
click at [592, 5] on button "Close gallery" at bounding box center [594, 19] width 40 height 38
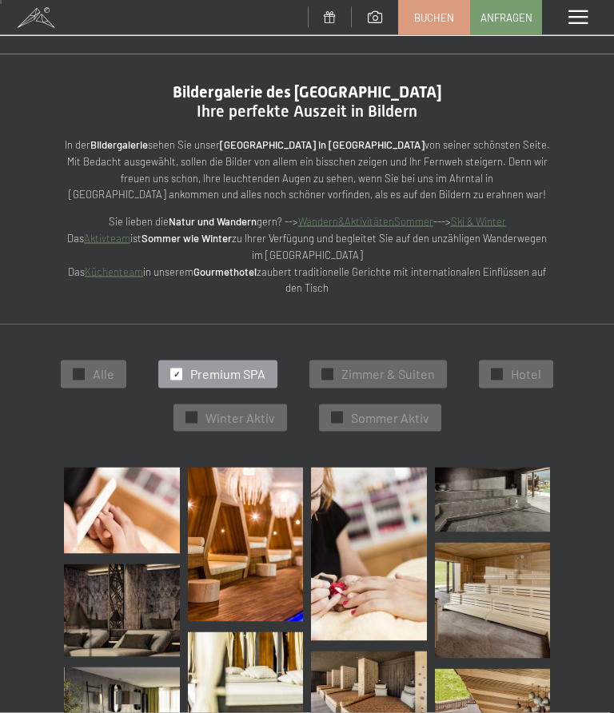
scroll to position [0, 0]
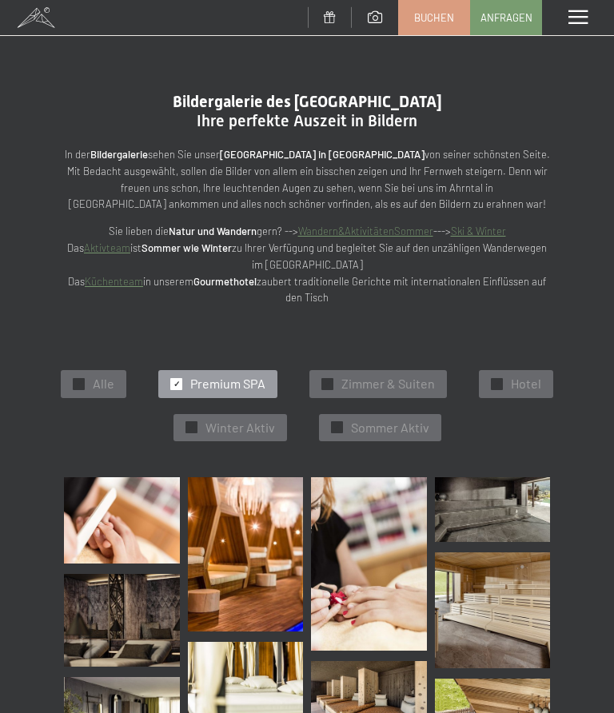
click at [580, 17] on span at bounding box center [578, 17] width 19 height 14
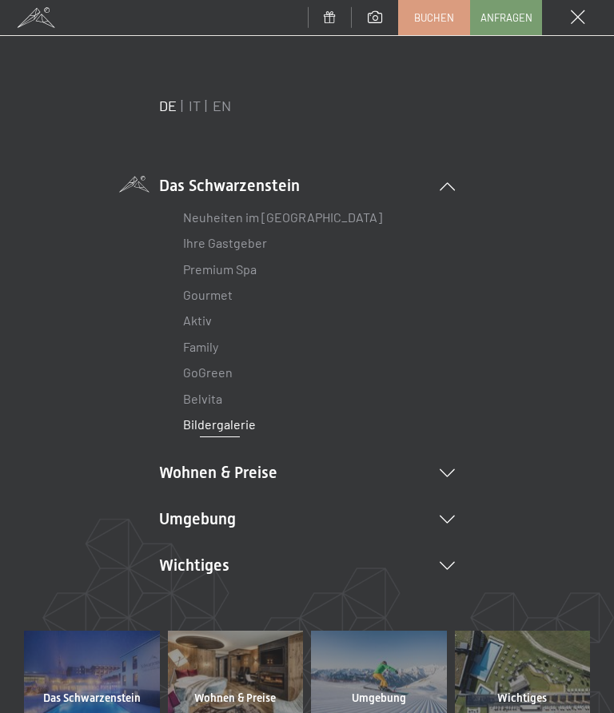
click at [208, 326] on link "Aktiv" at bounding box center [197, 320] width 29 height 15
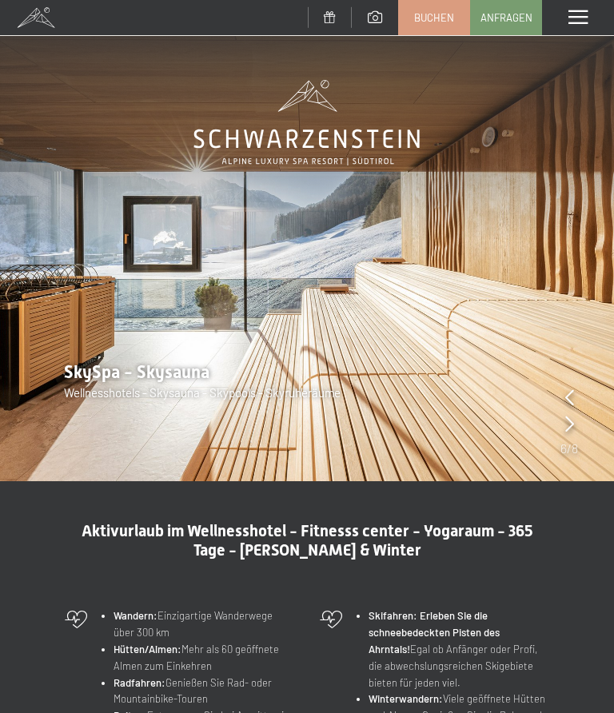
click at [581, 423] on img at bounding box center [307, 240] width 614 height 481
click at [583, 421] on img at bounding box center [307, 240] width 614 height 481
click at [581, 419] on img at bounding box center [307, 240] width 614 height 481
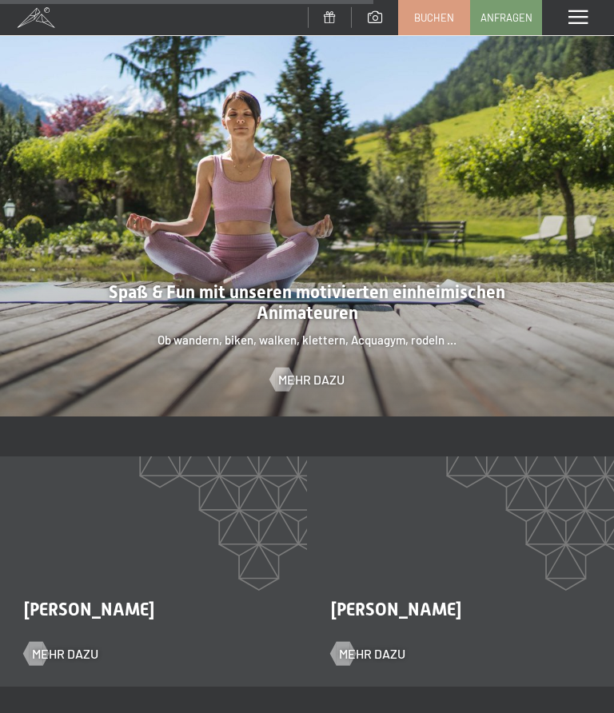
scroll to position [2034, 0]
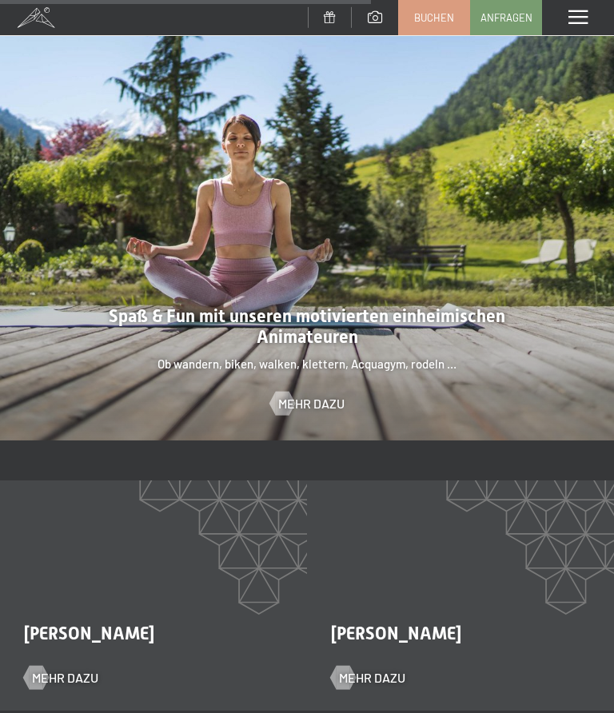
click at [339, 395] on span "Mehr dazu" at bounding box center [311, 404] width 66 height 18
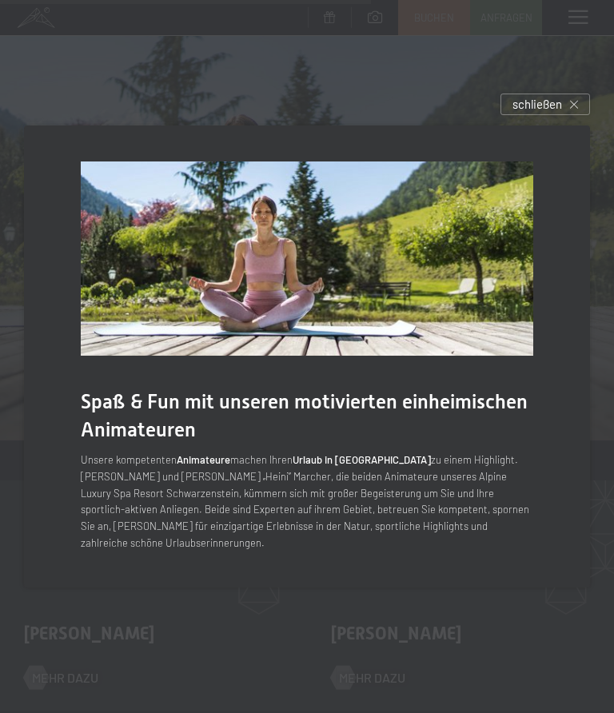
click at [571, 99] on div "schließen" at bounding box center [546, 105] width 90 height 22
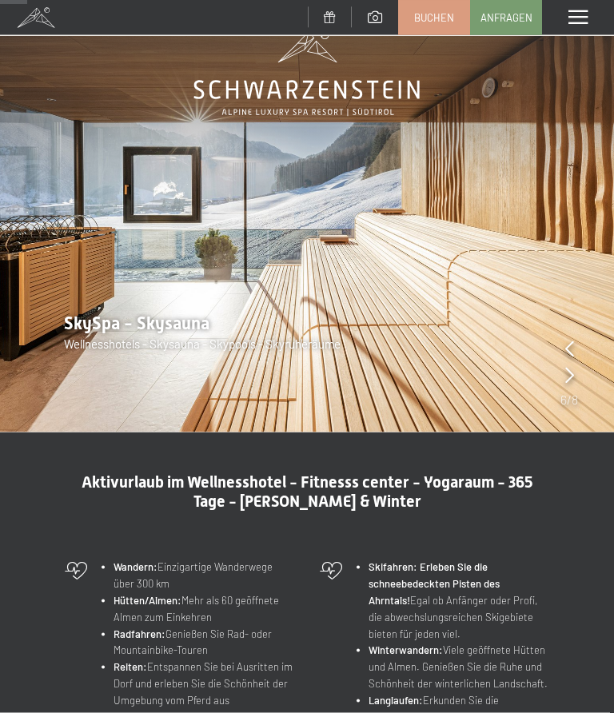
scroll to position [0, 0]
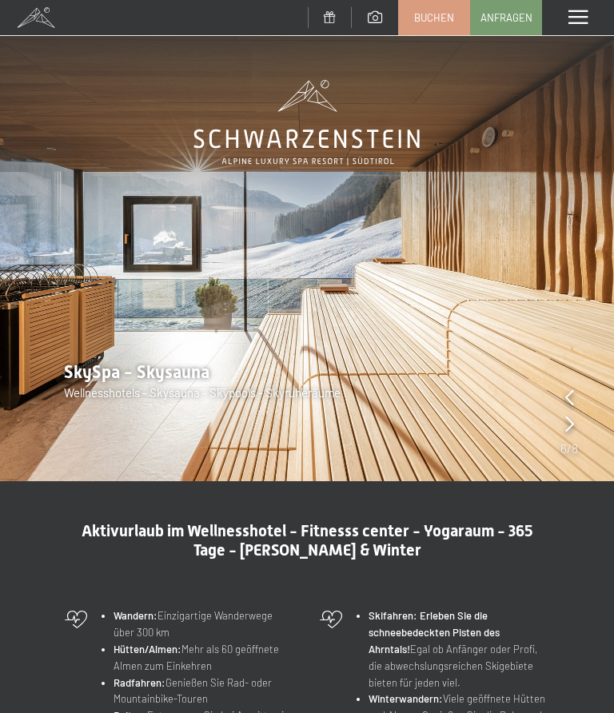
click at [571, 422] on icon at bounding box center [569, 424] width 9 height 16
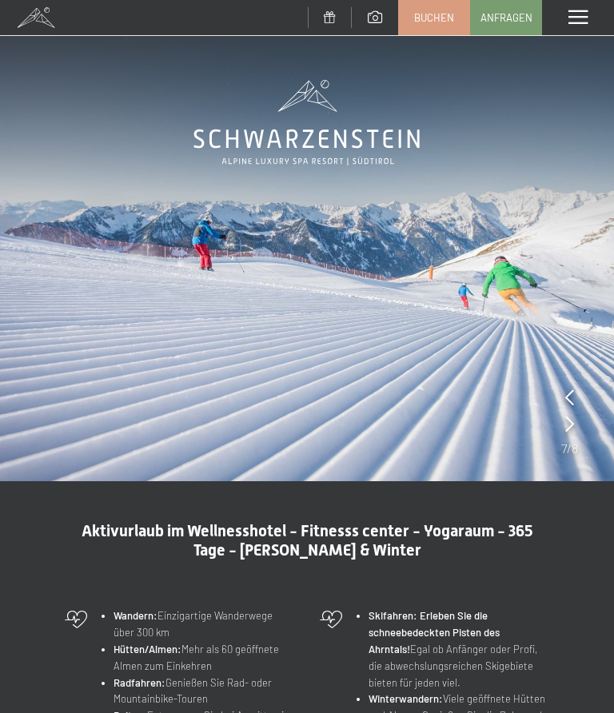
click at [578, 436] on img at bounding box center [307, 240] width 614 height 481
click at [584, 421] on img at bounding box center [307, 240] width 614 height 481
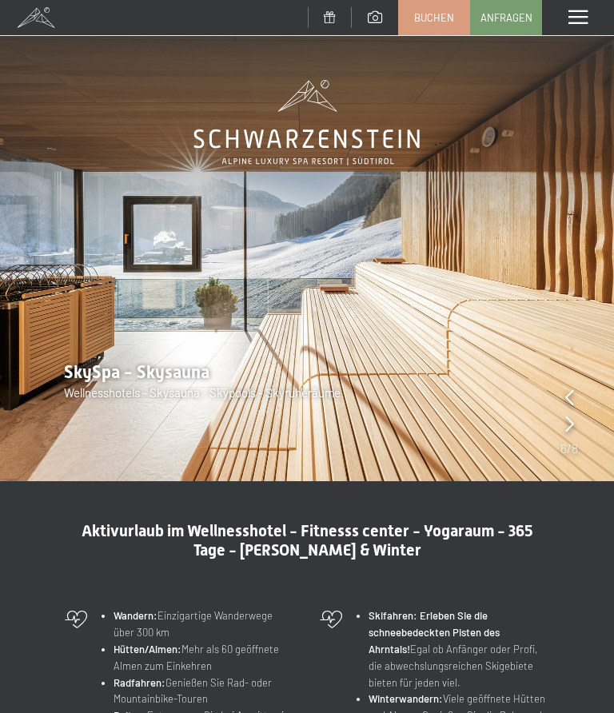
click at [584, 424] on img at bounding box center [307, 240] width 614 height 481
click at [580, 425] on img at bounding box center [307, 240] width 614 height 481
click at [585, 426] on img at bounding box center [307, 240] width 614 height 481
click at [578, 425] on img at bounding box center [307, 240] width 614 height 481
click at [573, 425] on icon at bounding box center [569, 424] width 9 height 16
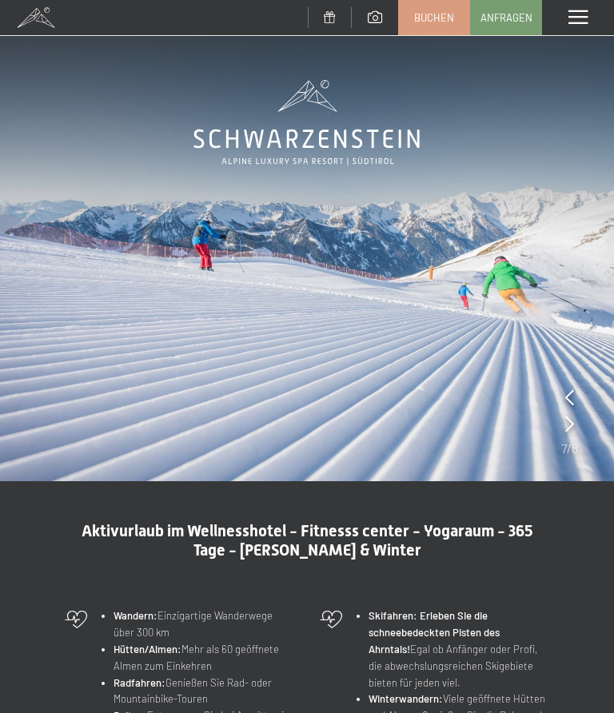
click at [580, 417] on img at bounding box center [307, 240] width 614 height 481
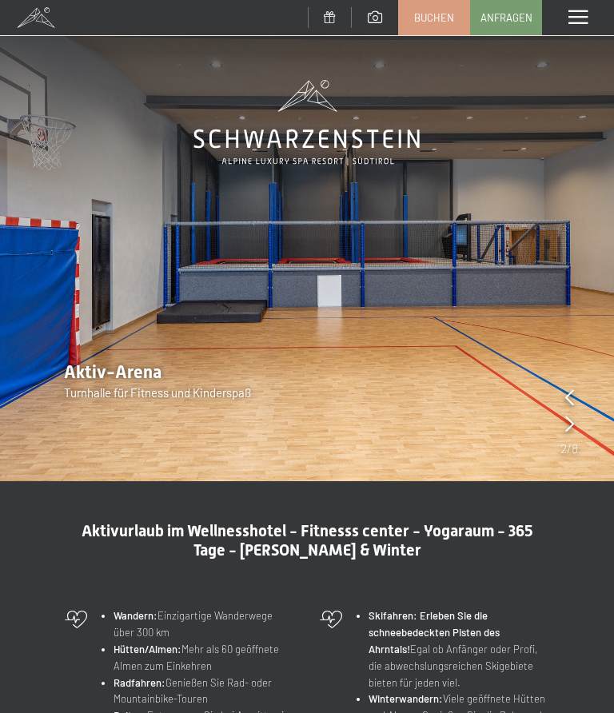
click at [581, 22] on span at bounding box center [578, 17] width 19 height 14
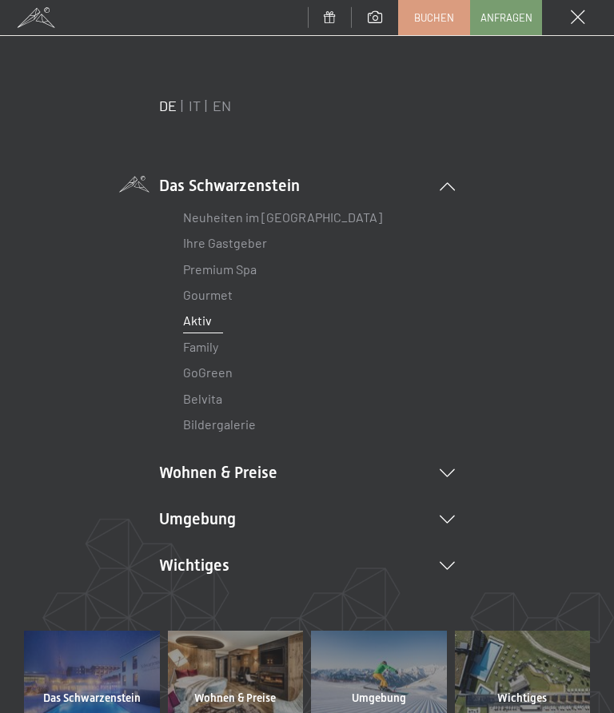
click at [450, 190] on icon at bounding box center [447, 186] width 15 height 8
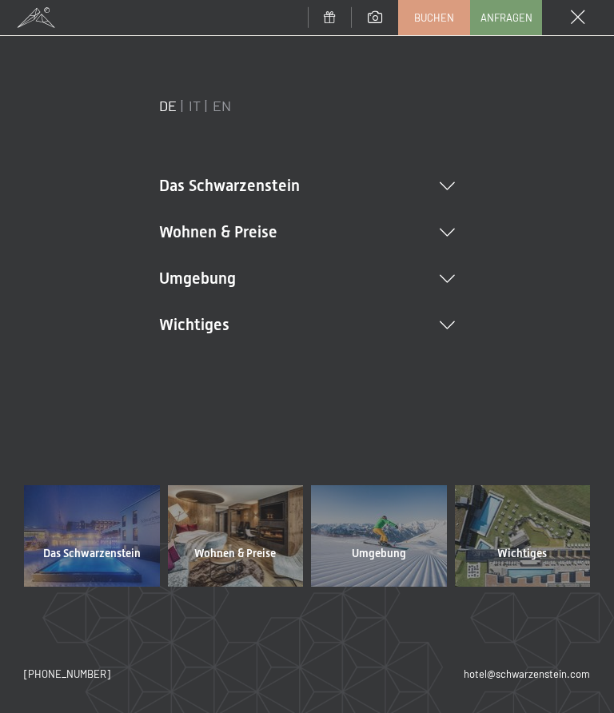
click at [445, 237] on li "Wohnen & Preise Inklusivleistungen Zimmer & Preise Liste Angebote Liste Familie…" at bounding box center [307, 232] width 296 height 22
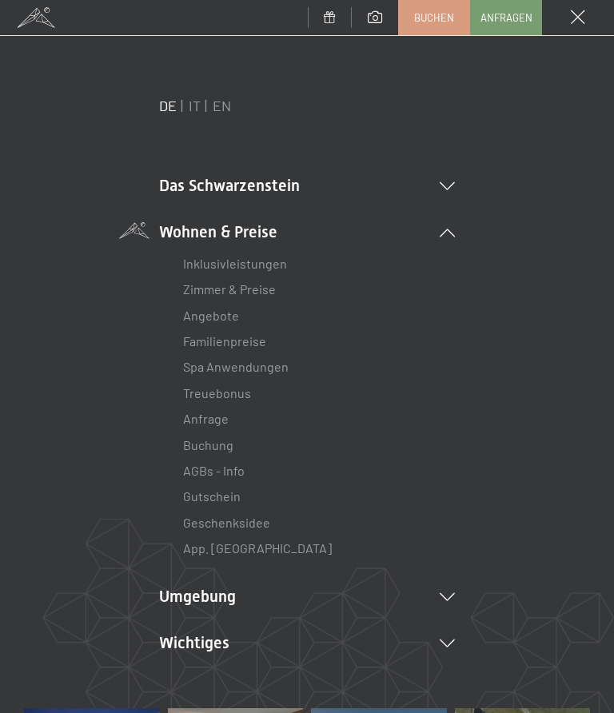
click at [267, 281] on link "Zimmer & Preise" at bounding box center [229, 288] width 93 height 15
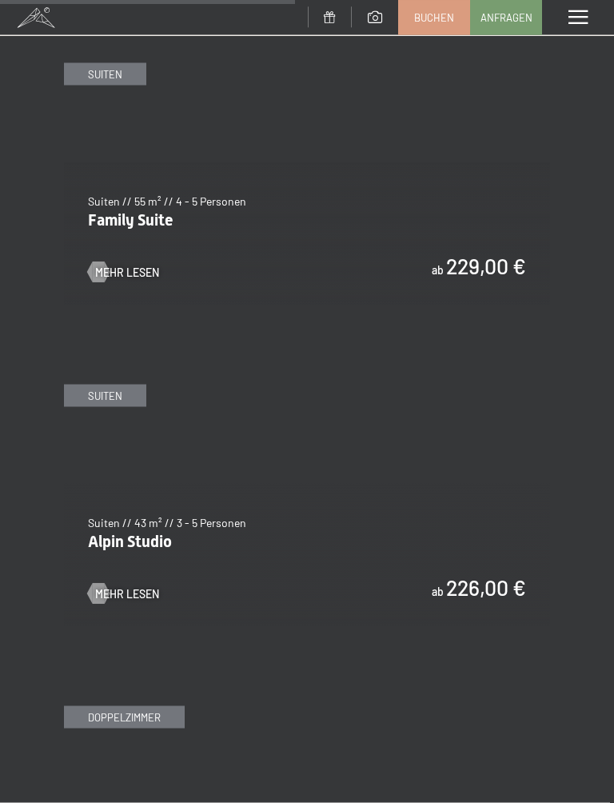
scroll to position [2841, 0]
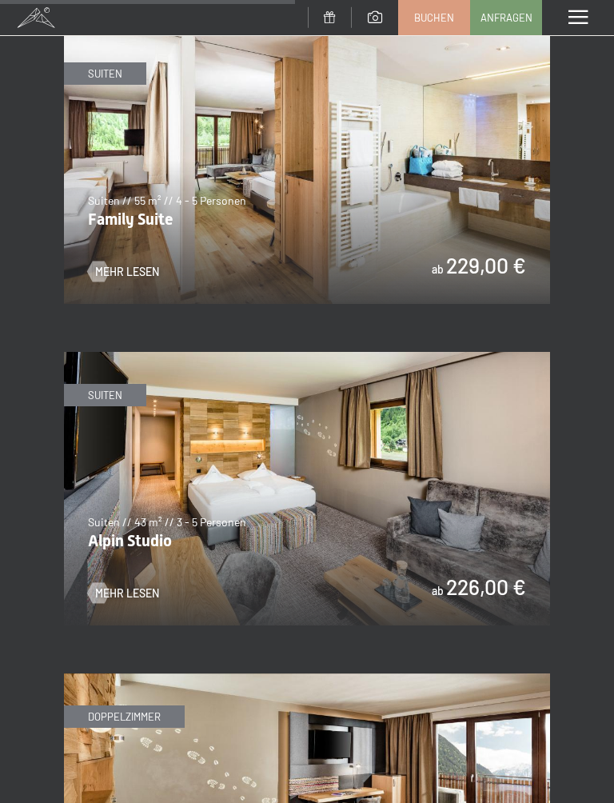
click at [108, 585] on span "Mehr Lesen" at bounding box center [127, 593] width 64 height 16
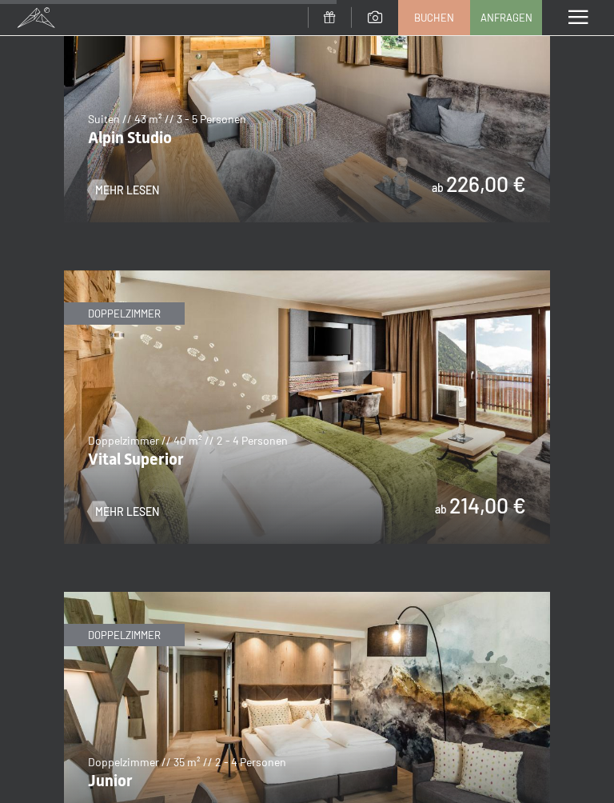
scroll to position [3243, 0]
click at [110, 448] on img at bounding box center [307, 408] width 486 height 274
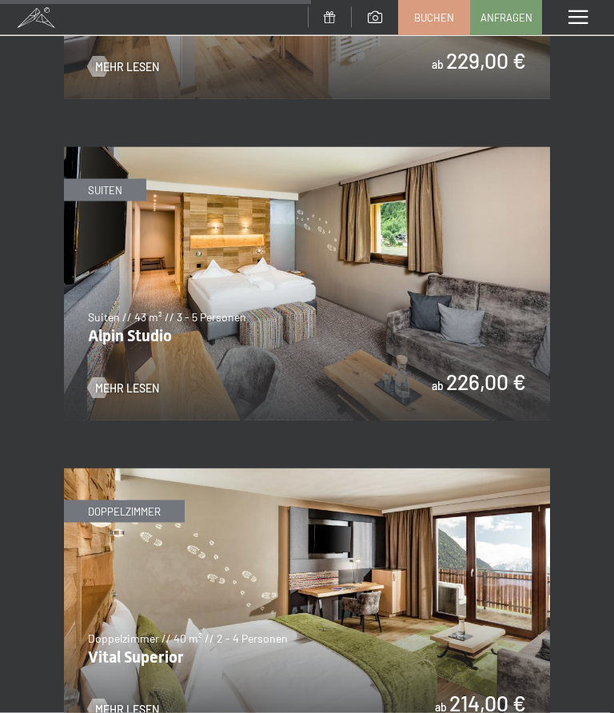
scroll to position [3042, 0]
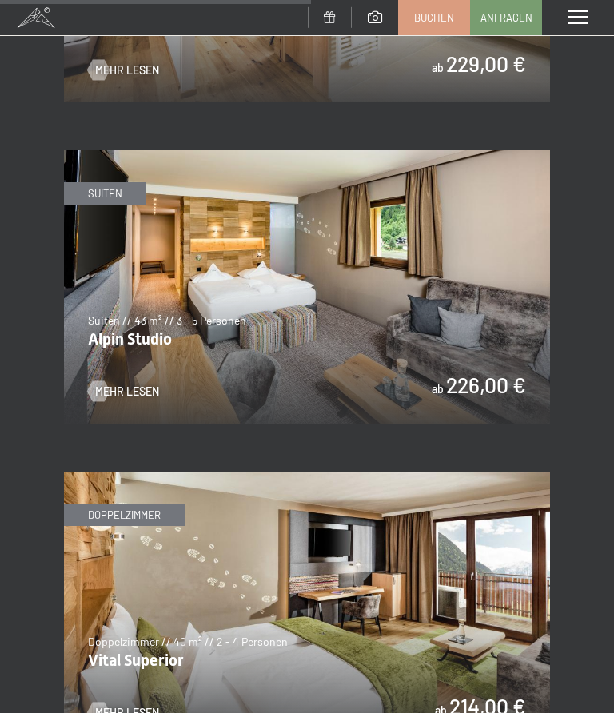
click at [105, 381] on div at bounding box center [99, 391] width 12 height 21
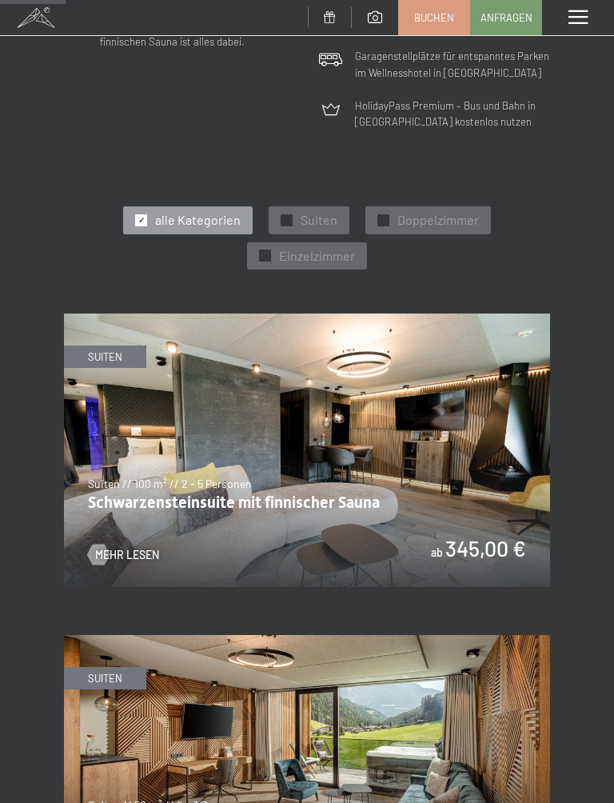
scroll to position [628, 0]
click at [437, 207] on div "✓ Doppelzimmer" at bounding box center [428, 220] width 126 height 27
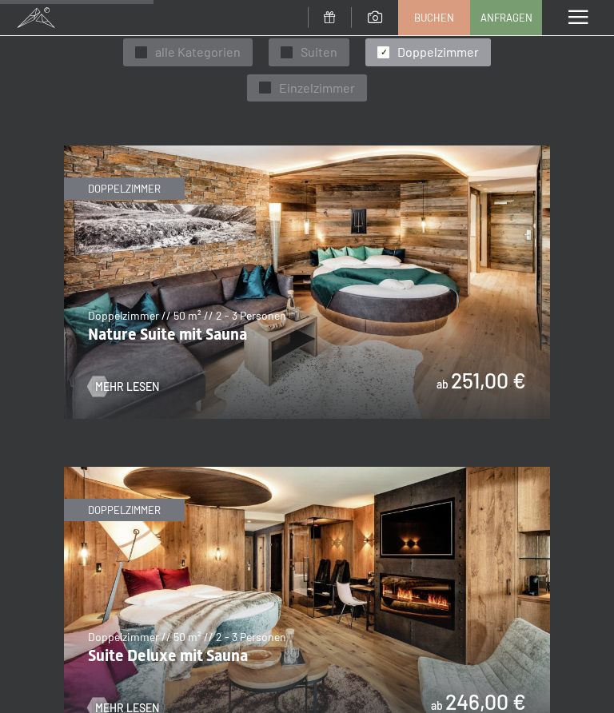
scroll to position [781, 0]
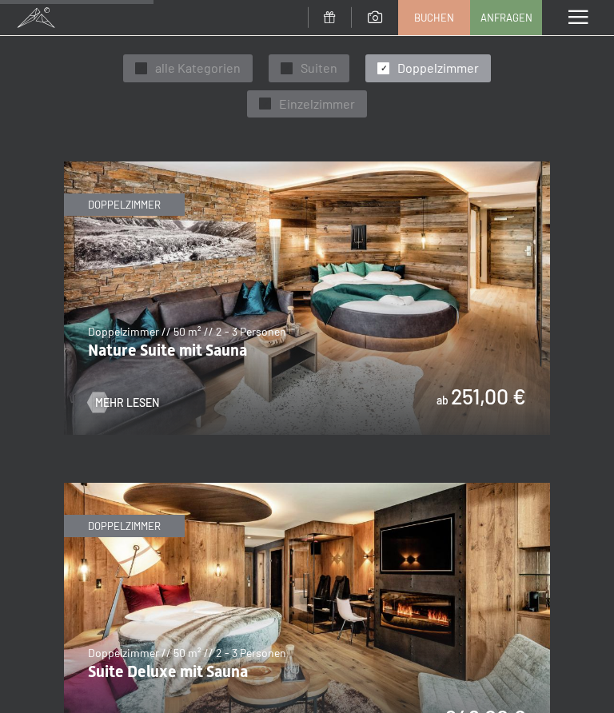
click at [105, 393] on div at bounding box center [99, 403] width 12 height 21
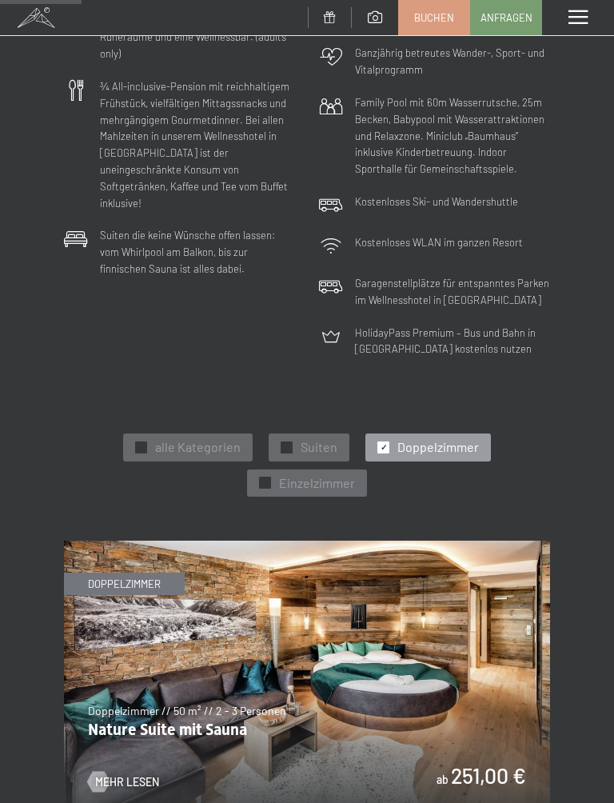
scroll to position [401, 0]
click at [321, 434] on div "✓ Suiten" at bounding box center [309, 447] width 81 height 27
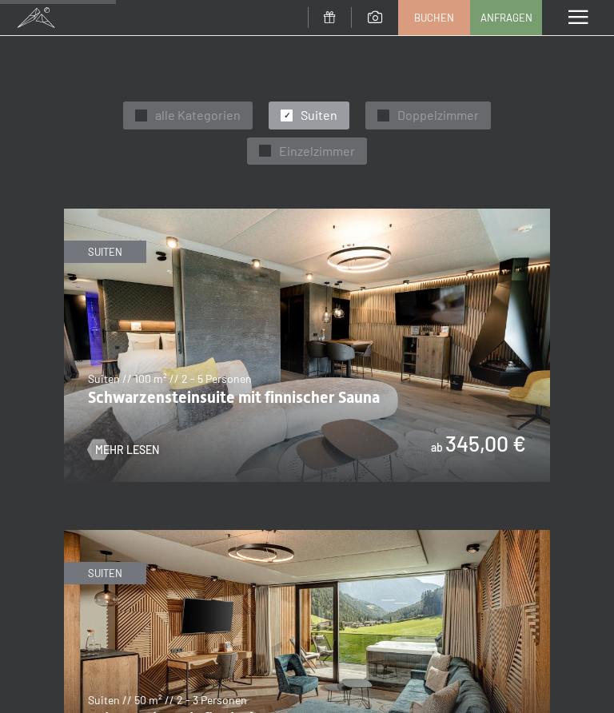
scroll to position [733, 0]
click at [571, 19] on span at bounding box center [578, 17] width 19 height 14
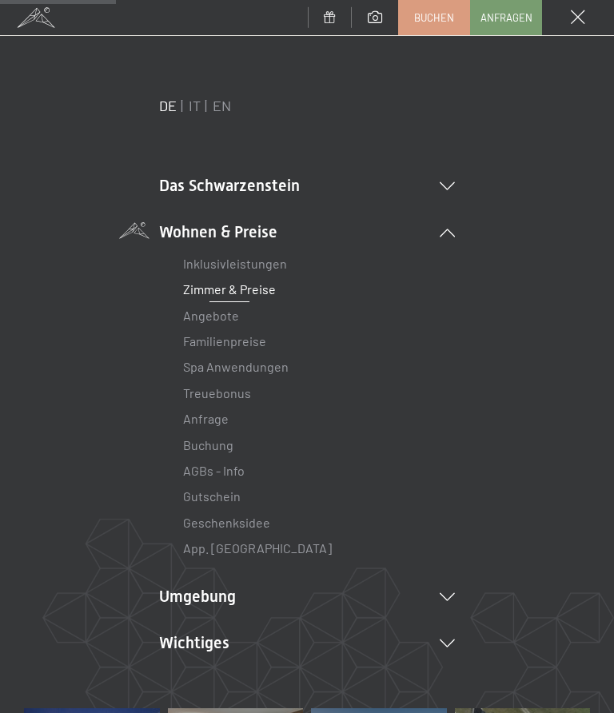
click at [446, 237] on icon at bounding box center [447, 233] width 15 height 8
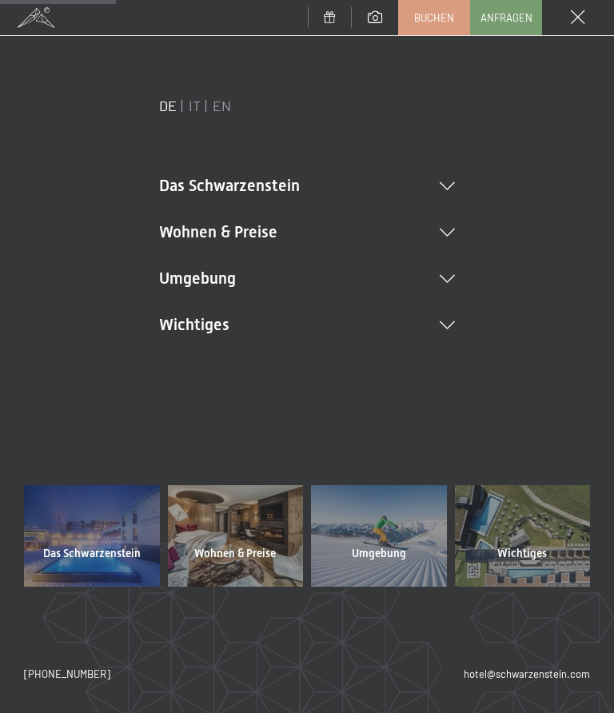
click at [441, 188] on icon at bounding box center [447, 186] width 15 height 8
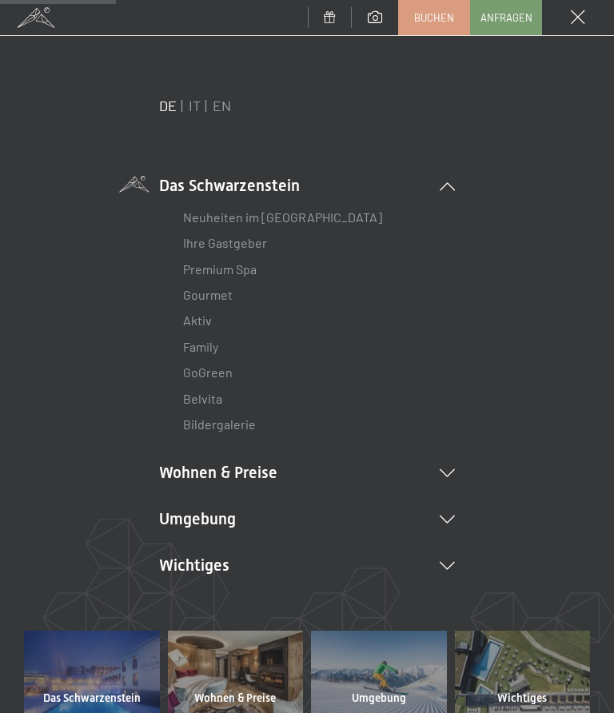
click at [210, 314] on link "Aktiv" at bounding box center [197, 320] width 29 height 15
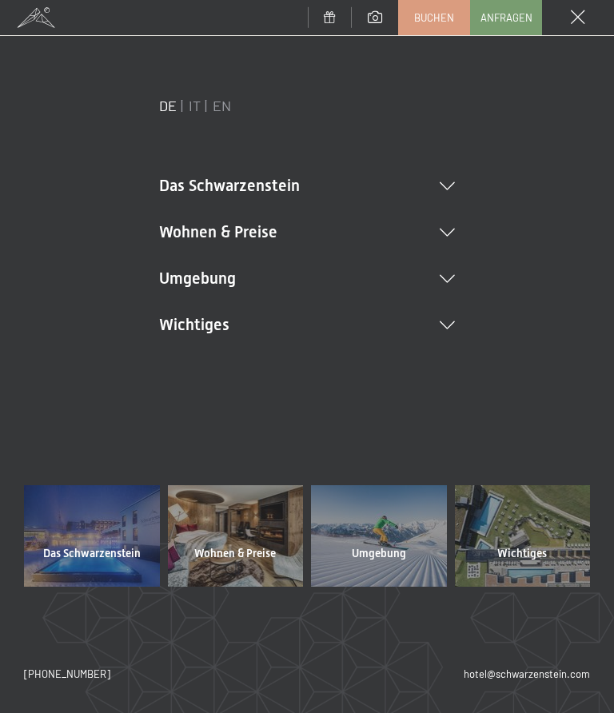
scroll to position [0, 0]
click at [452, 188] on icon at bounding box center [447, 186] width 15 height 8
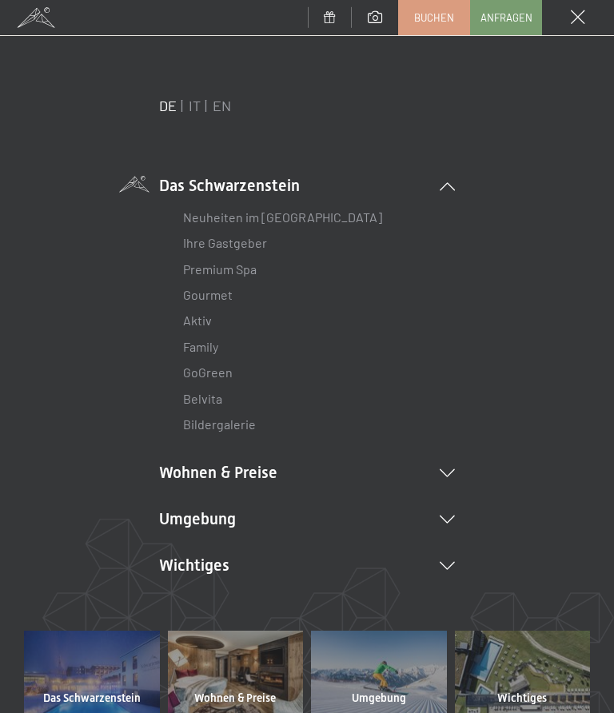
click at [231, 287] on link "Gourmet" at bounding box center [208, 294] width 50 height 15
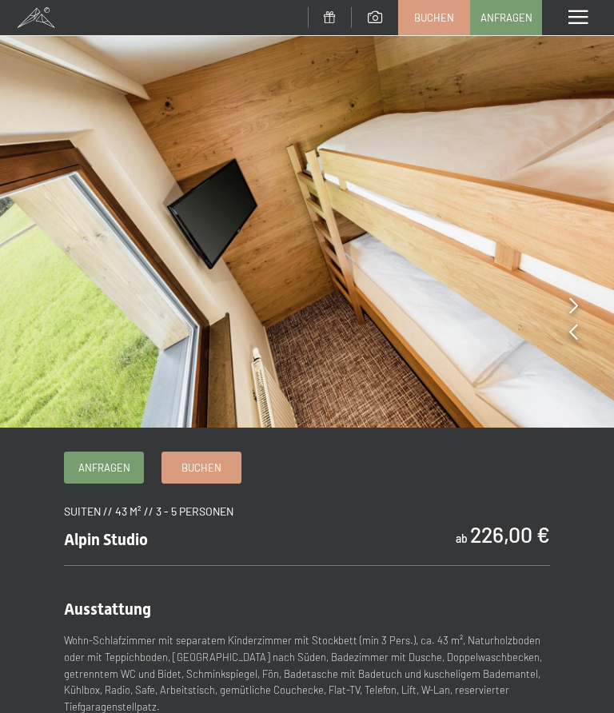
click at [585, 307] on img at bounding box center [307, 214] width 614 height 428
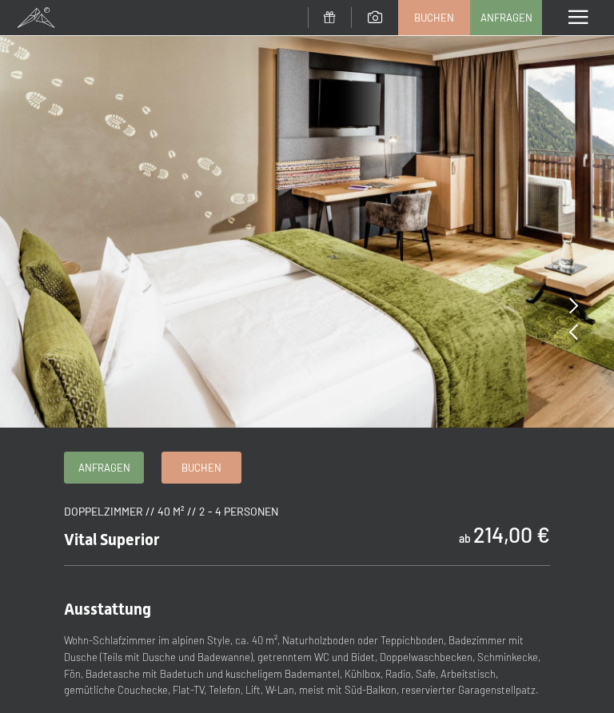
click at [588, 305] on img at bounding box center [307, 214] width 614 height 428
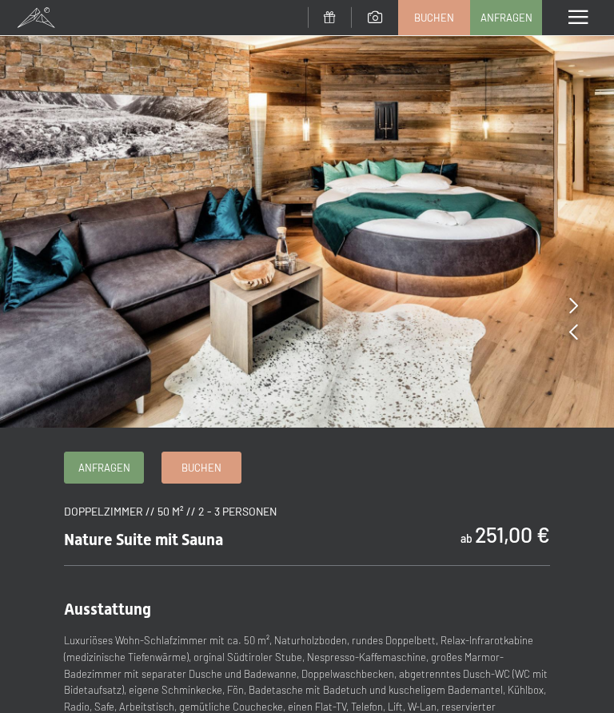
click at [577, 307] on icon at bounding box center [573, 305] width 9 height 16
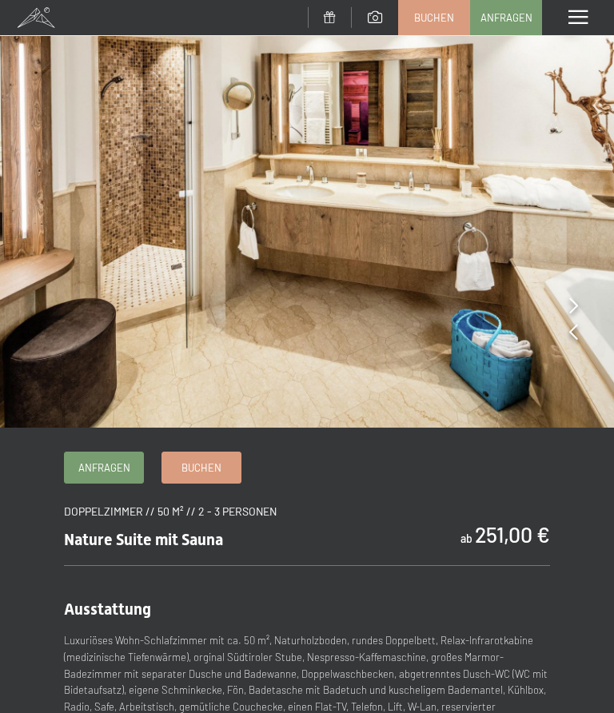
click at [588, 301] on img at bounding box center [307, 214] width 614 height 428
click at [581, 310] on img at bounding box center [307, 214] width 614 height 428
click at [564, 293] on img at bounding box center [307, 214] width 614 height 428
click at [577, 305] on icon at bounding box center [573, 305] width 9 height 16
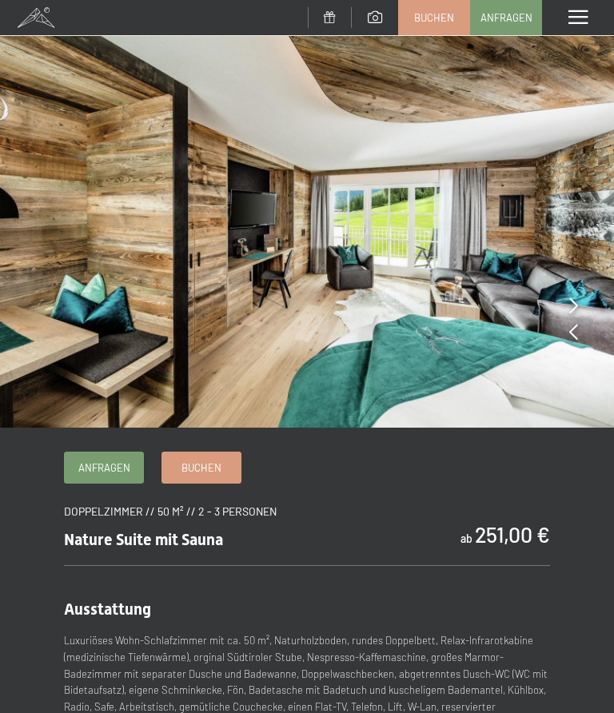
click at [580, 294] on img at bounding box center [307, 214] width 614 height 428
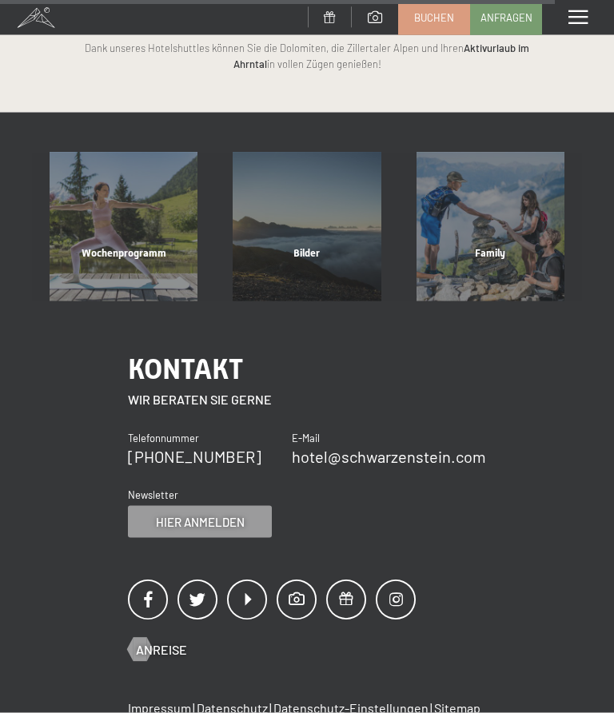
scroll to position [2993, 0]
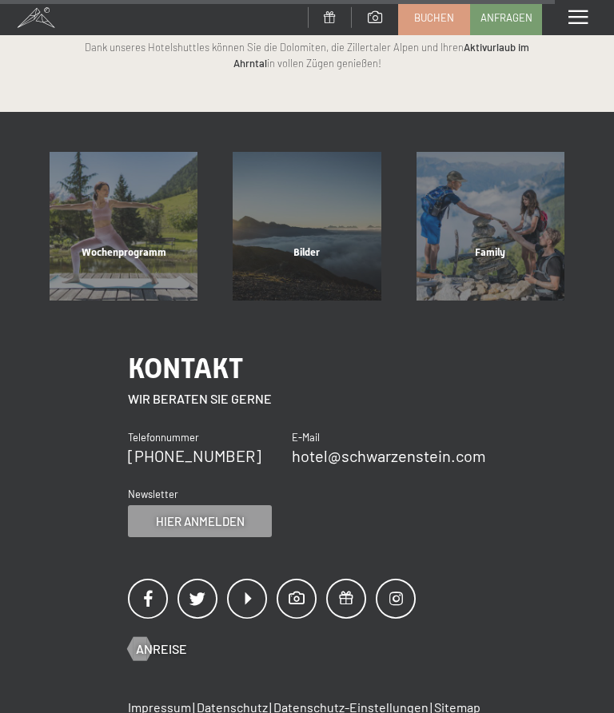
click at [138, 246] on div "Wochenprogramm" at bounding box center [123, 273] width 183 height 54
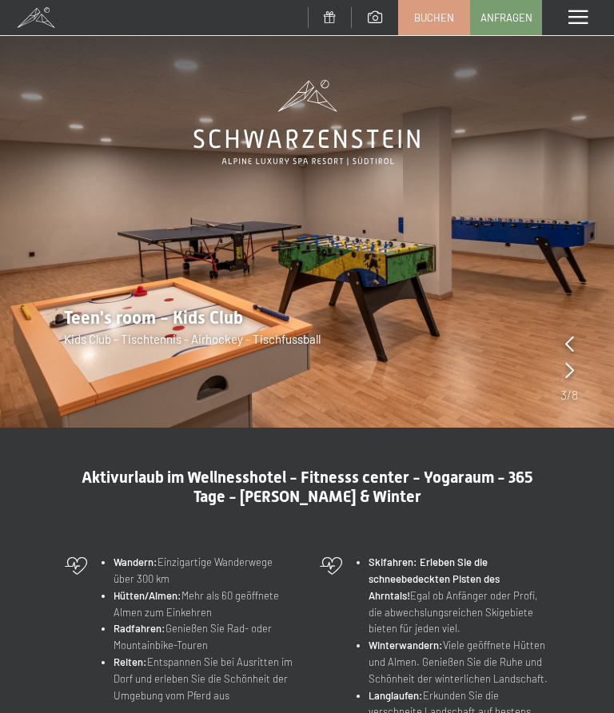
click at [570, 373] on icon at bounding box center [569, 370] width 9 height 16
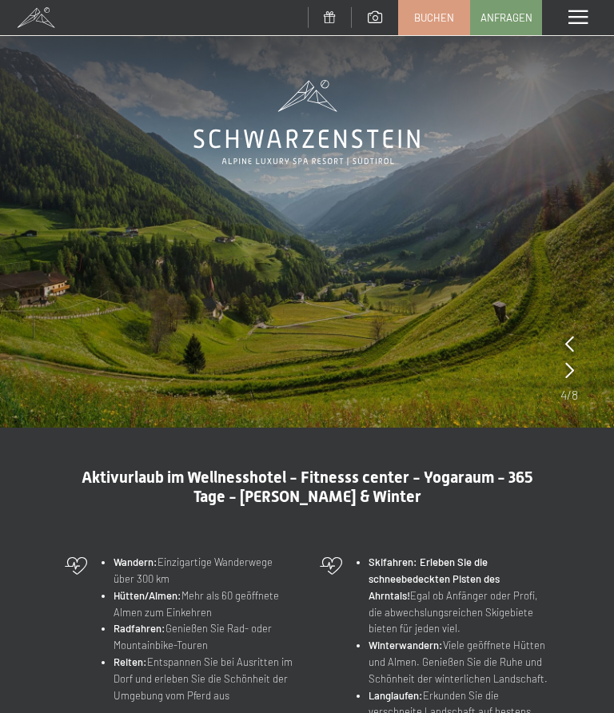
click at [573, 373] on icon at bounding box center [569, 370] width 9 height 16
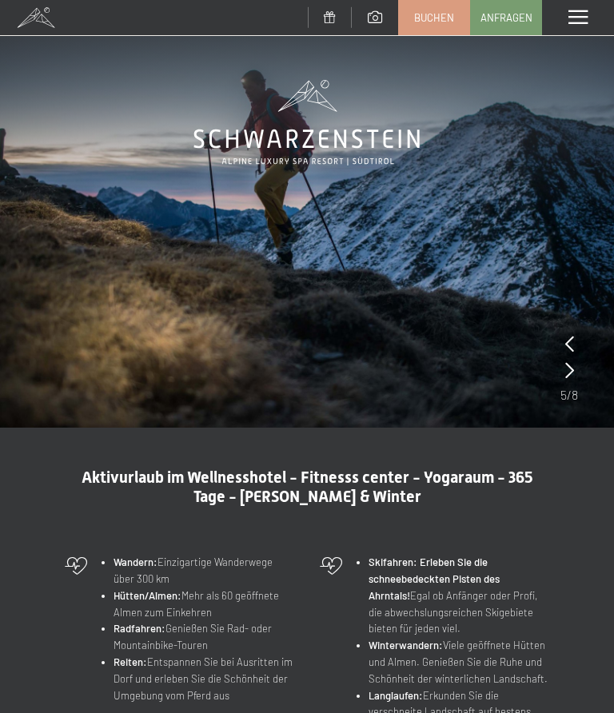
click at [573, 373] on icon at bounding box center [569, 370] width 9 height 16
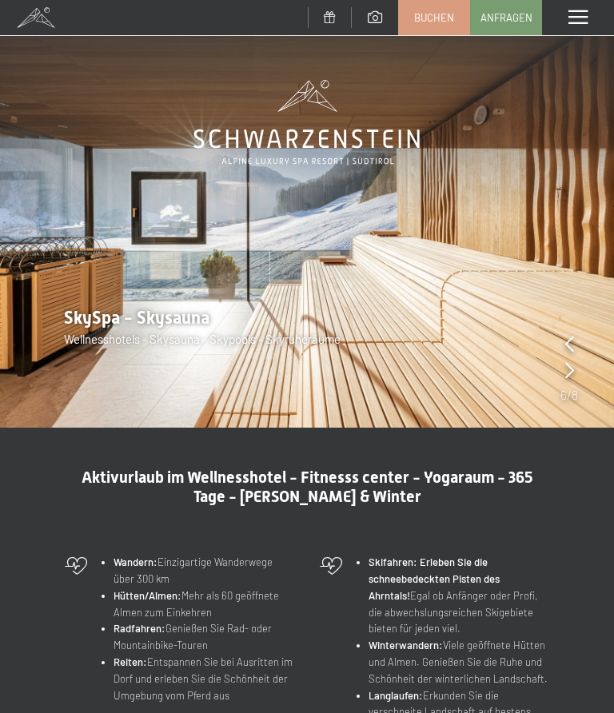
click at [581, 373] on img at bounding box center [307, 214] width 614 height 428
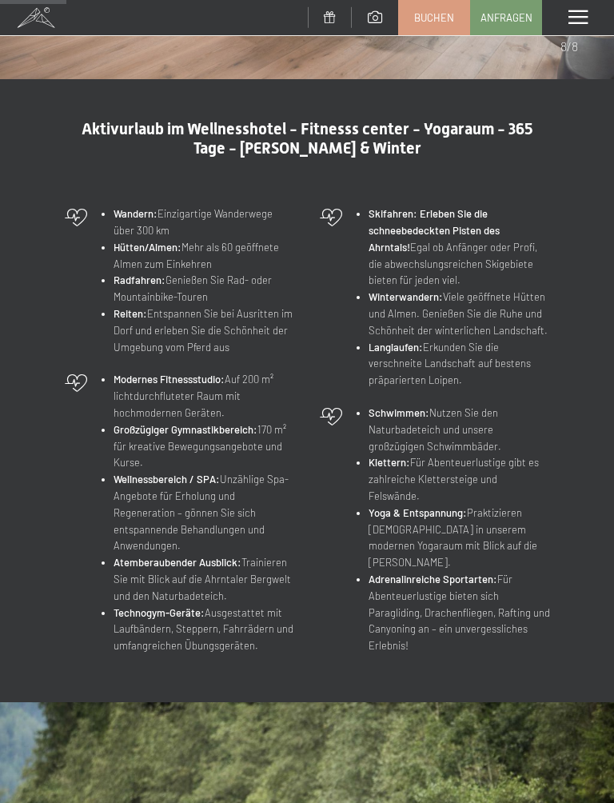
scroll to position [353, 0]
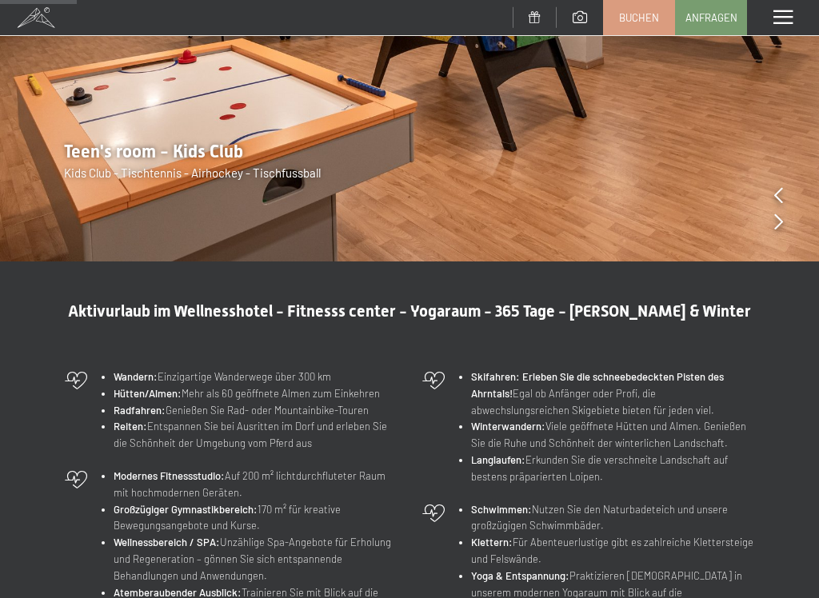
click at [336, 593] on li "Atemberaubender Ausblick: Trainieren Sie mit Blick auf die Ahrntaler Bergwelt u…" at bounding box center [256, 602] width 284 height 34
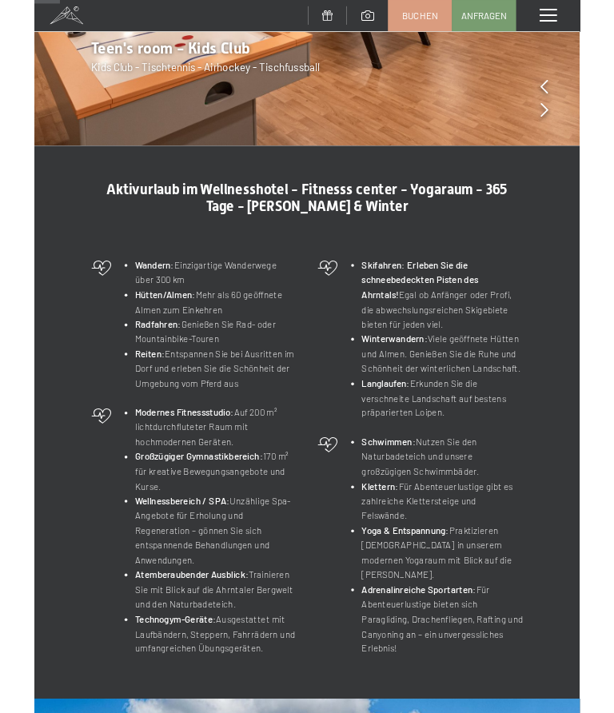
scroll to position [0, 0]
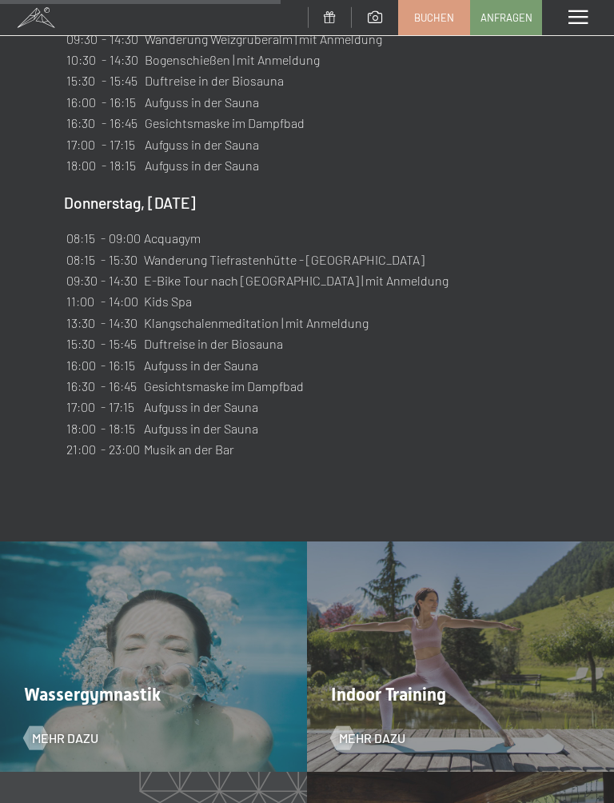
scroll to position [2066, 0]
click at [522, 650] on div "Indoor Training Mehr dazu" at bounding box center [460, 657] width 307 height 230
click at [457, 669] on div "Indoor Training Mehr dazu" at bounding box center [460, 656] width 307 height 230
click at [391, 713] on span "Mehr dazu" at bounding box center [372, 738] width 66 height 18
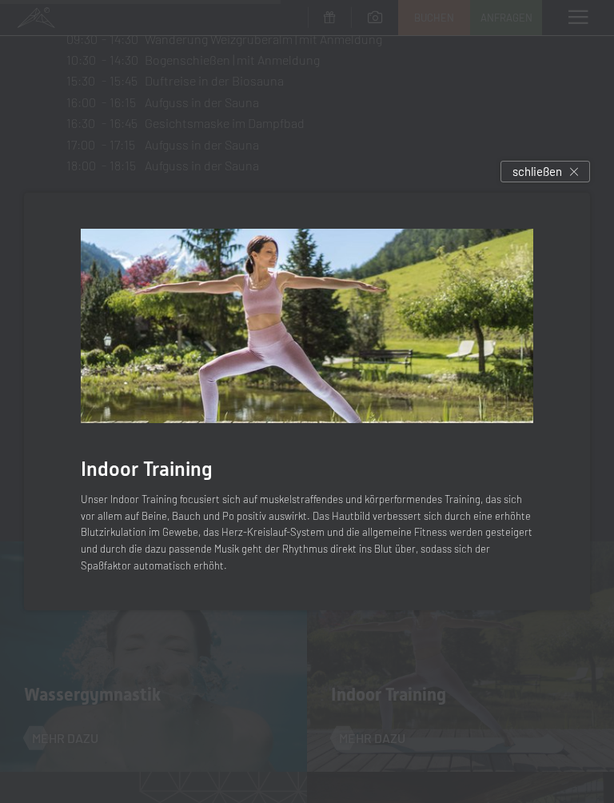
click at [569, 172] on div "schließen" at bounding box center [546, 172] width 90 height 22
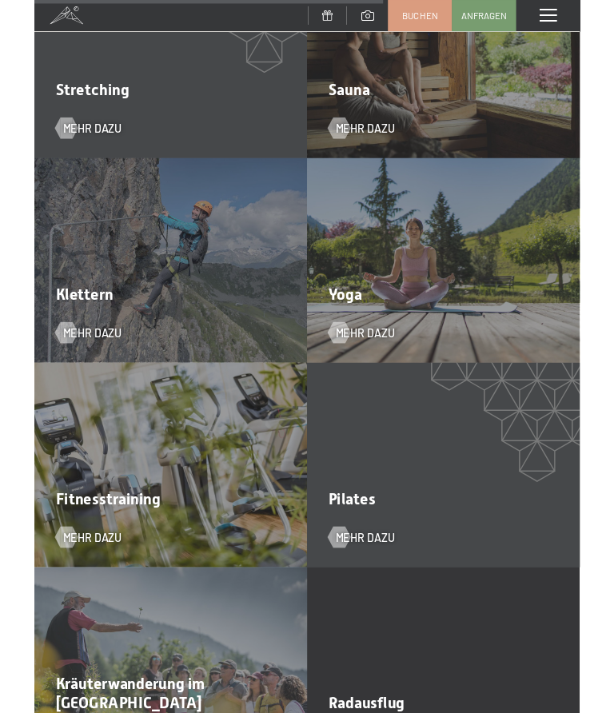
scroll to position [2889, 0]
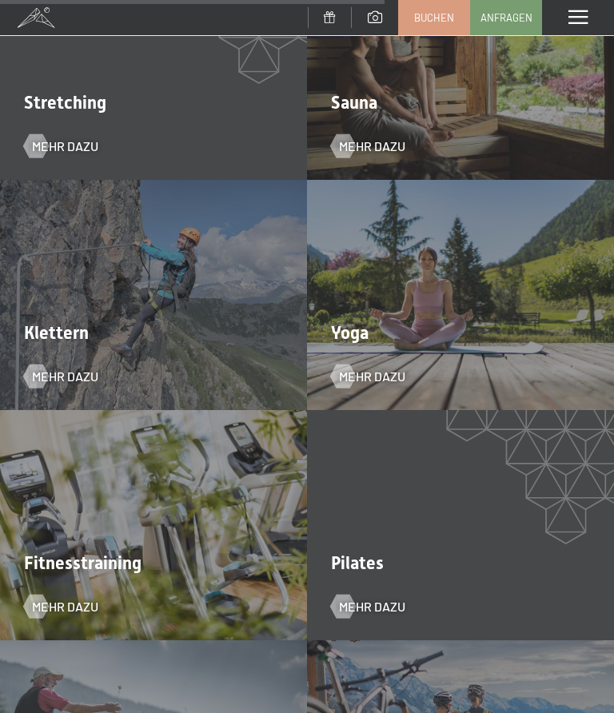
click at [393, 368] on span "Mehr dazu" at bounding box center [372, 377] width 66 height 18
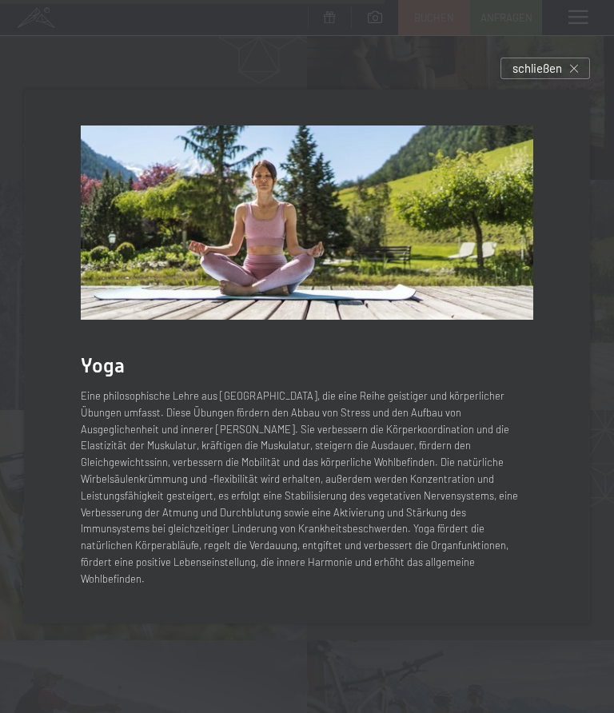
click at [540, 77] on span "schließen" at bounding box center [538, 68] width 50 height 17
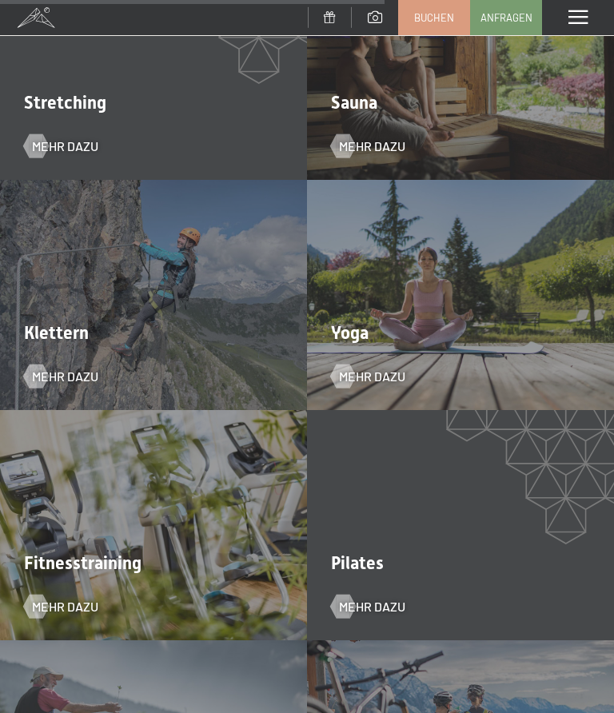
click at [91, 598] on span "Mehr dazu" at bounding box center [65, 607] width 66 height 18
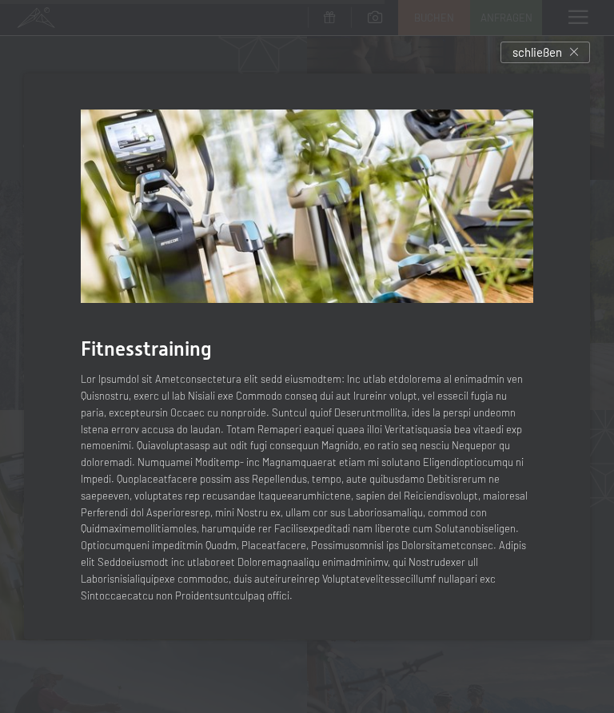
click at [563, 52] on div "schließen" at bounding box center [546, 53] width 90 height 22
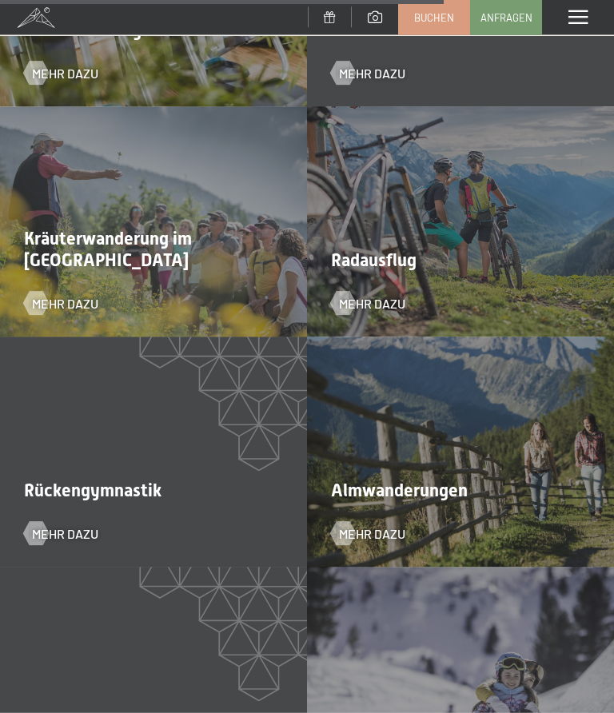
scroll to position [3424, 0]
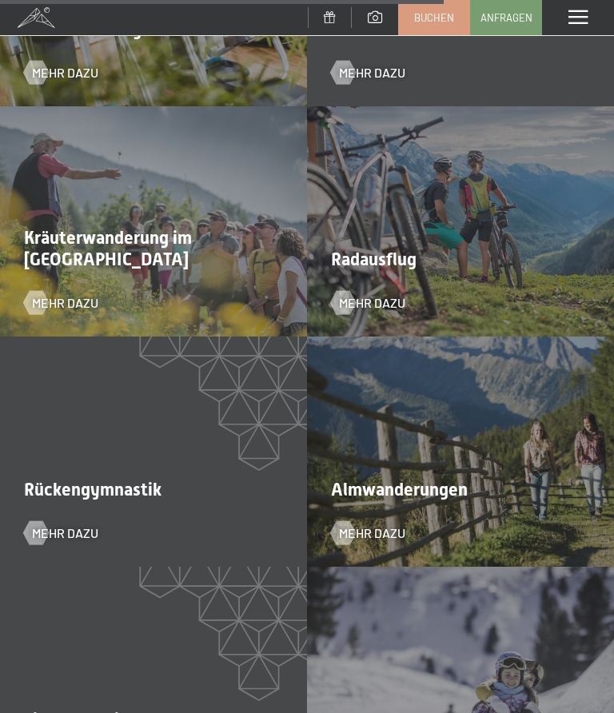
click at [89, 525] on span "Mehr dazu" at bounding box center [65, 534] width 66 height 18
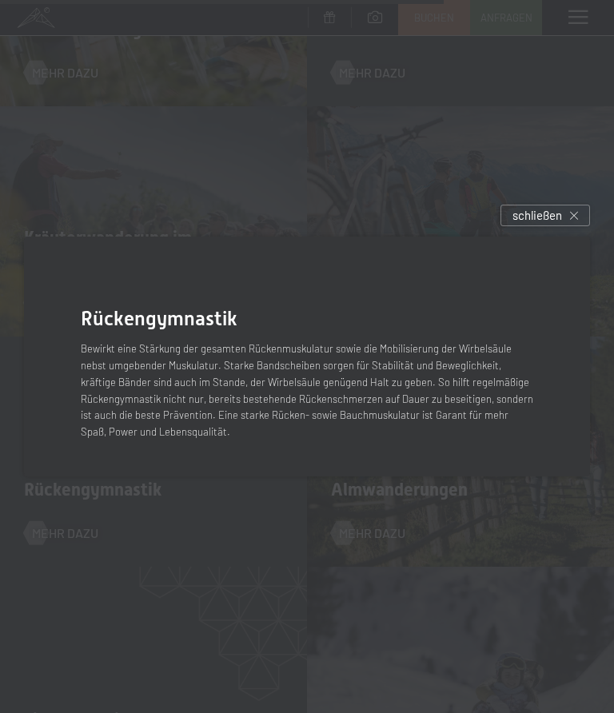
click at [532, 209] on span "schließen" at bounding box center [538, 215] width 50 height 17
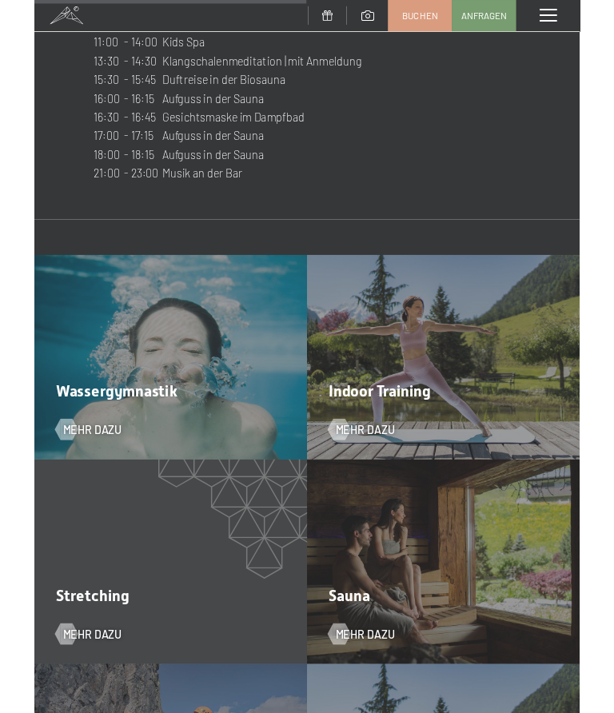
scroll to position [2321, 0]
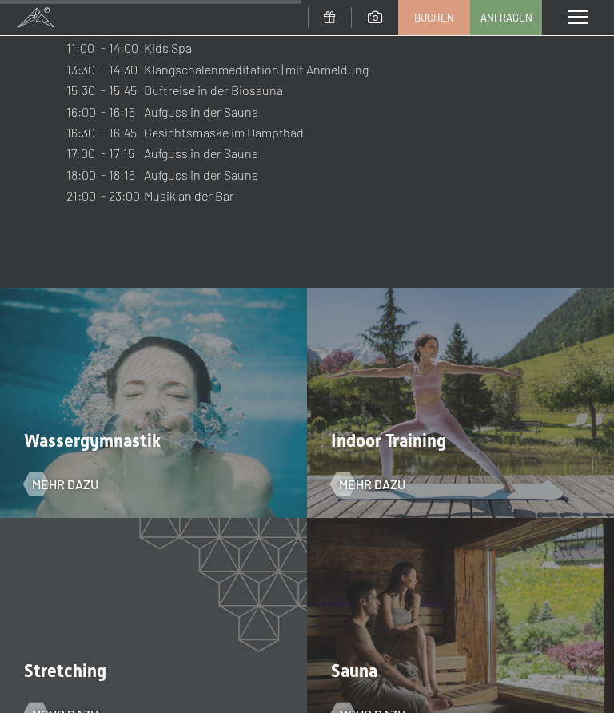
click at [52, 476] on span "Mehr dazu" at bounding box center [65, 485] width 66 height 18
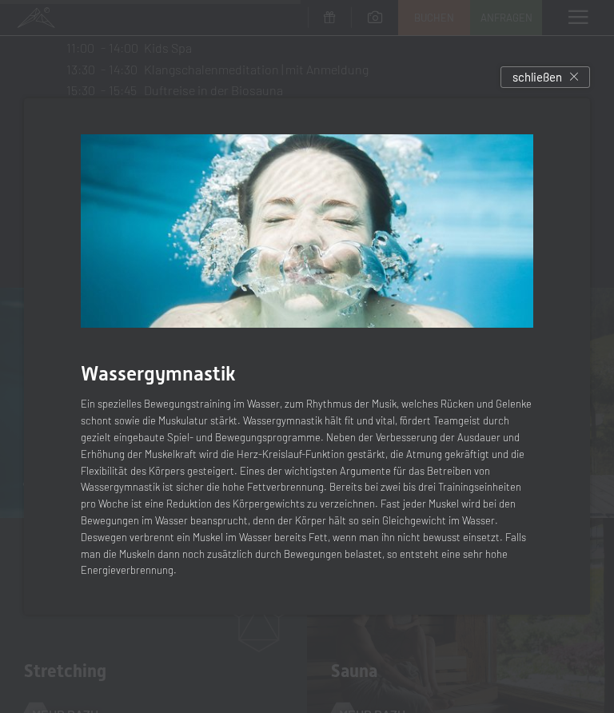
click at [553, 67] on div at bounding box center [307, 356] width 614 height 713
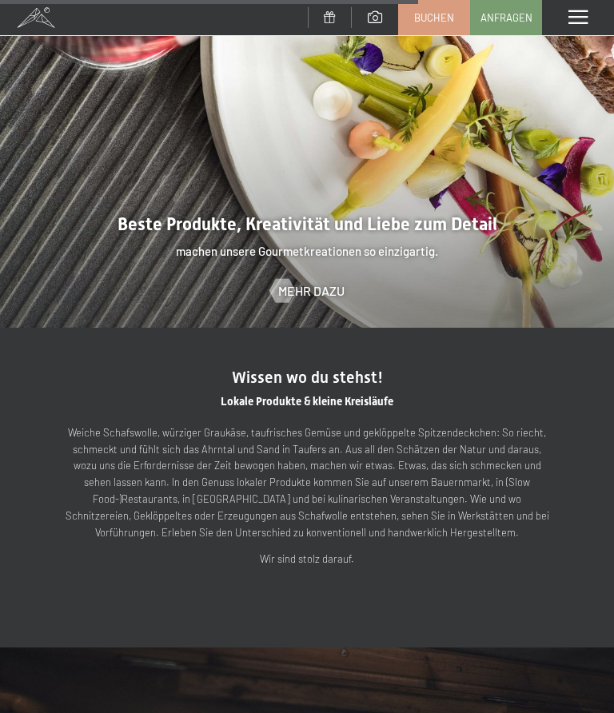
scroll to position [2970, 0]
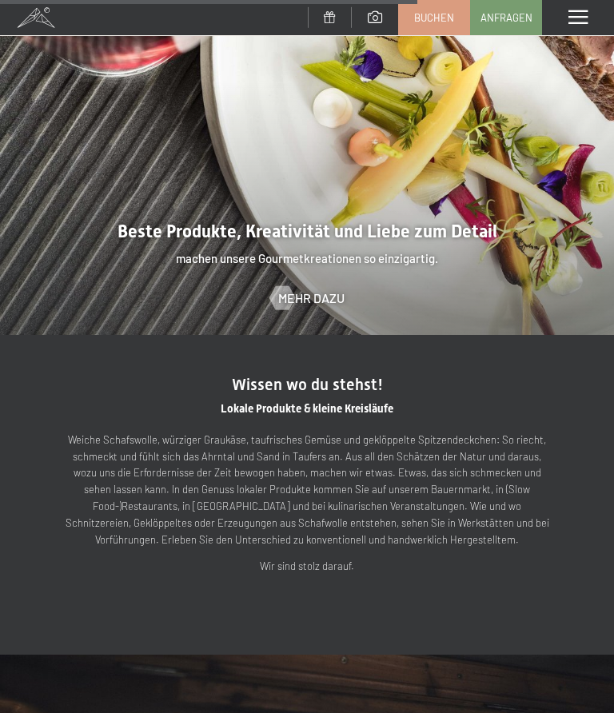
click at [326, 289] on span "Mehr dazu" at bounding box center [311, 298] width 66 height 18
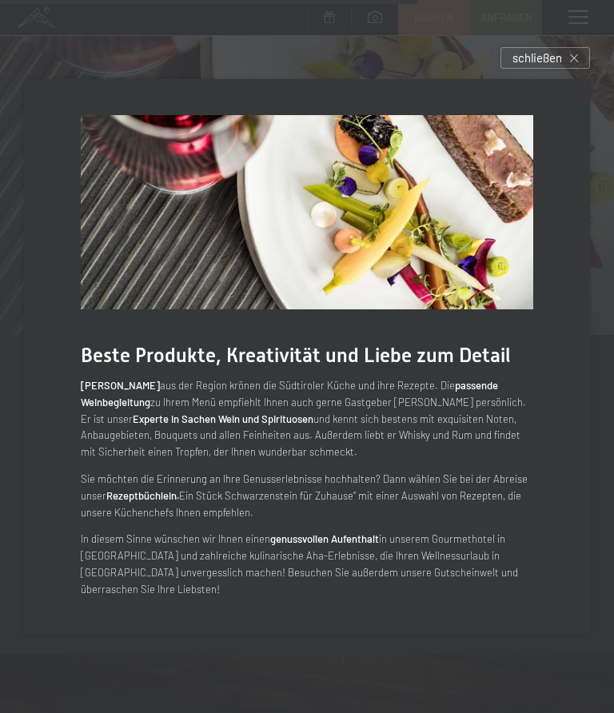
click at [569, 66] on div "schließen" at bounding box center [546, 58] width 90 height 22
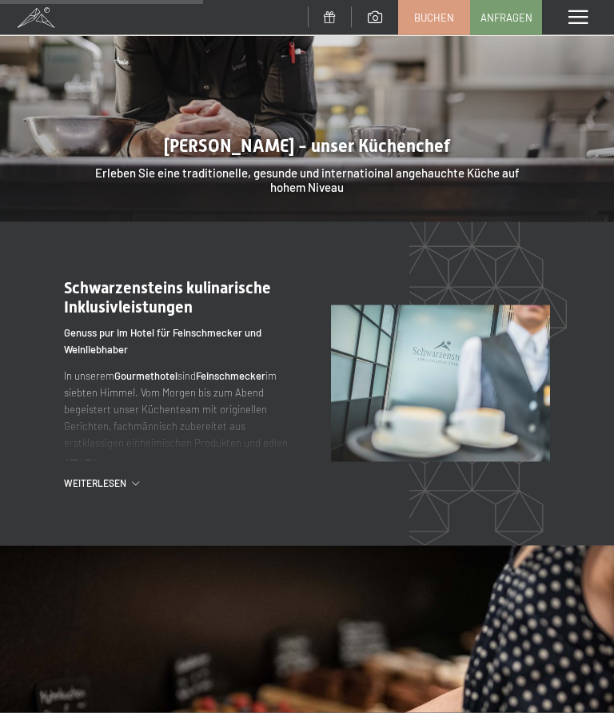
scroll to position [1448, 0]
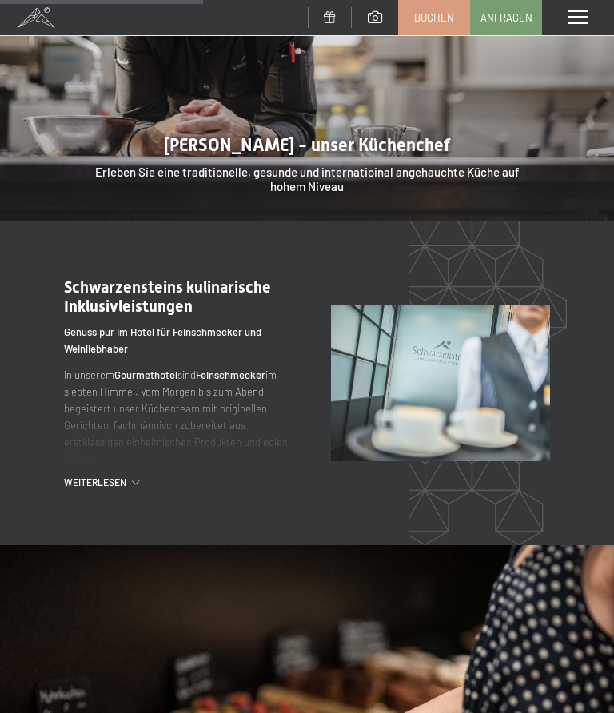
click at [85, 444] on div ".st0{fill:none;stroke:#FFFFFF;stroke-width:2;stroke-linecap:round;stroke-miterl…" at bounding box center [197, 384] width 267 height 212
click at [76, 476] on span "Weiterlesen" at bounding box center [98, 483] width 68 height 14
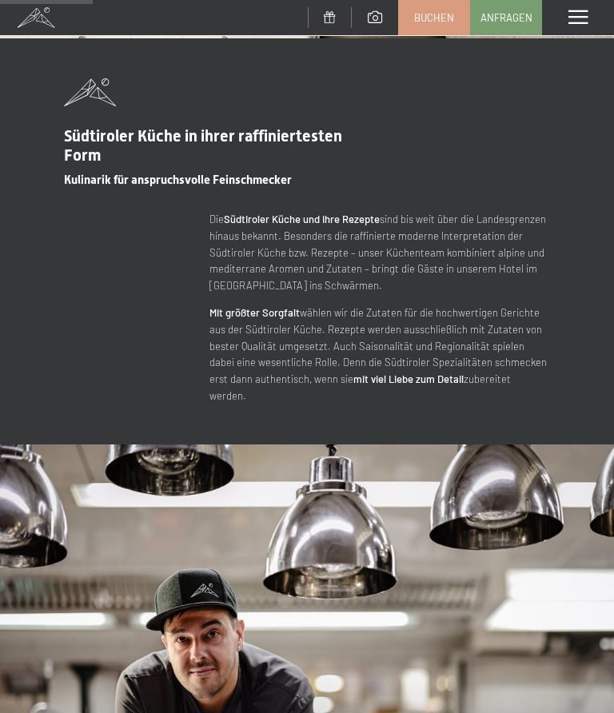
scroll to position [673, 0]
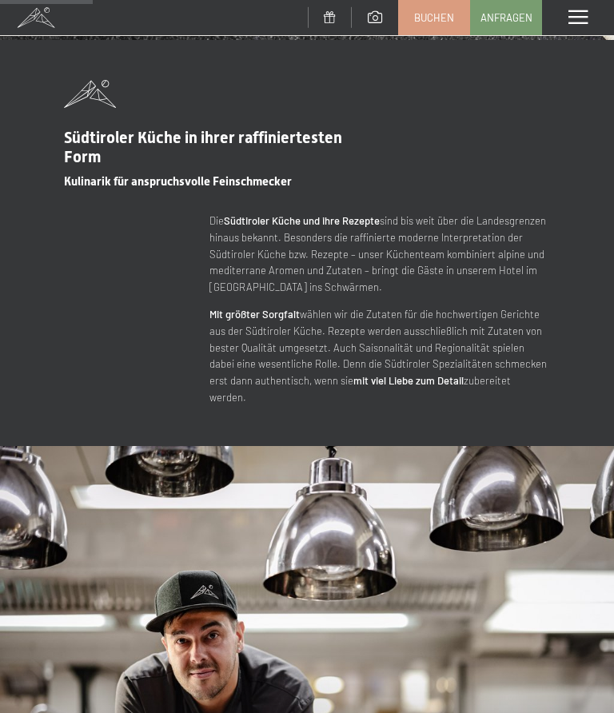
click at [567, 26] on div "Menü" at bounding box center [578, 17] width 72 height 35
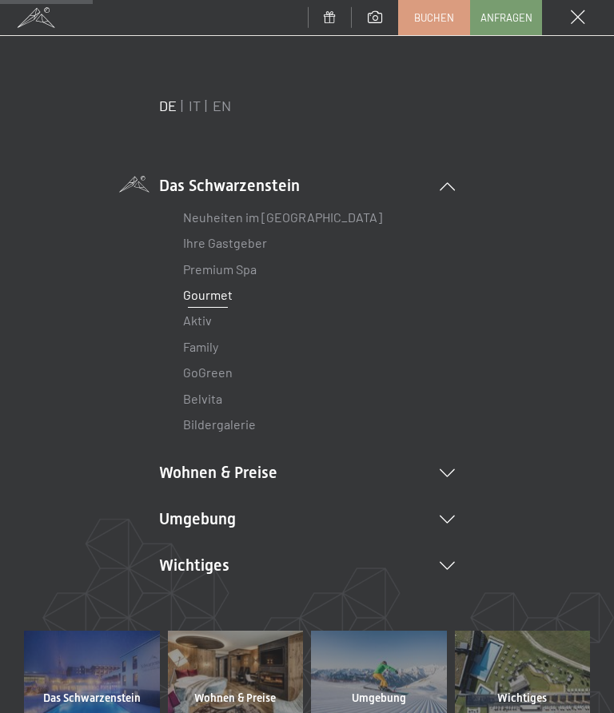
click at [252, 246] on link "Ihre Gastgeber" at bounding box center [225, 242] width 84 height 15
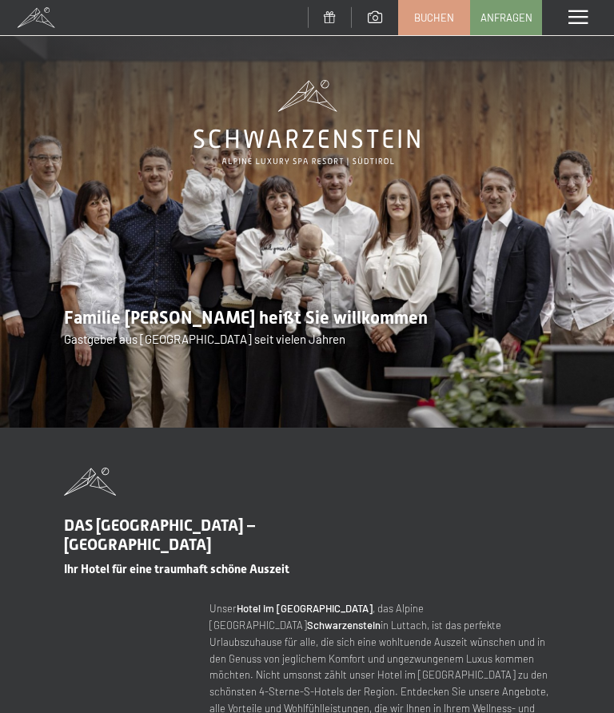
click at [584, 19] on span at bounding box center [578, 17] width 19 height 14
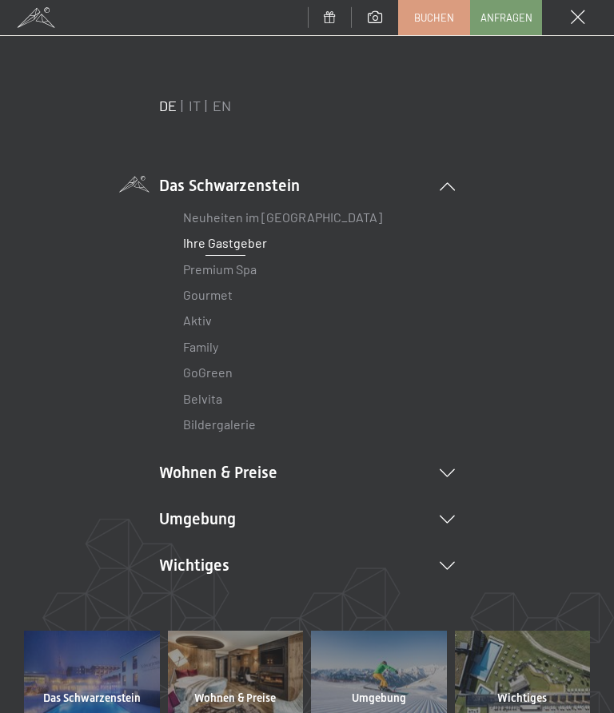
click at [253, 270] on link "Premium Spa" at bounding box center [220, 269] width 74 height 15
